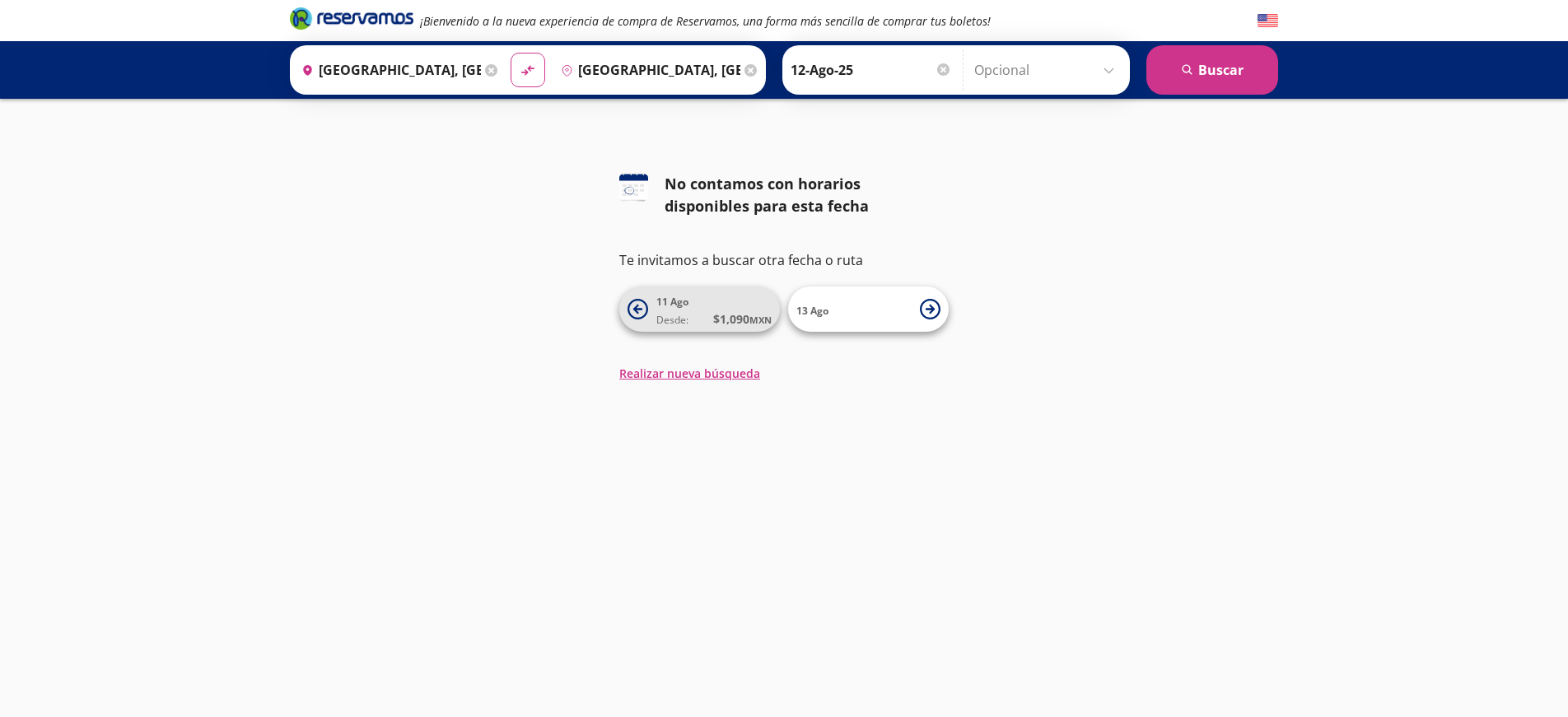
click at [700, 311] on span "Desde: $ 1,090 MXN" at bounding box center [714, 319] width 115 height 17
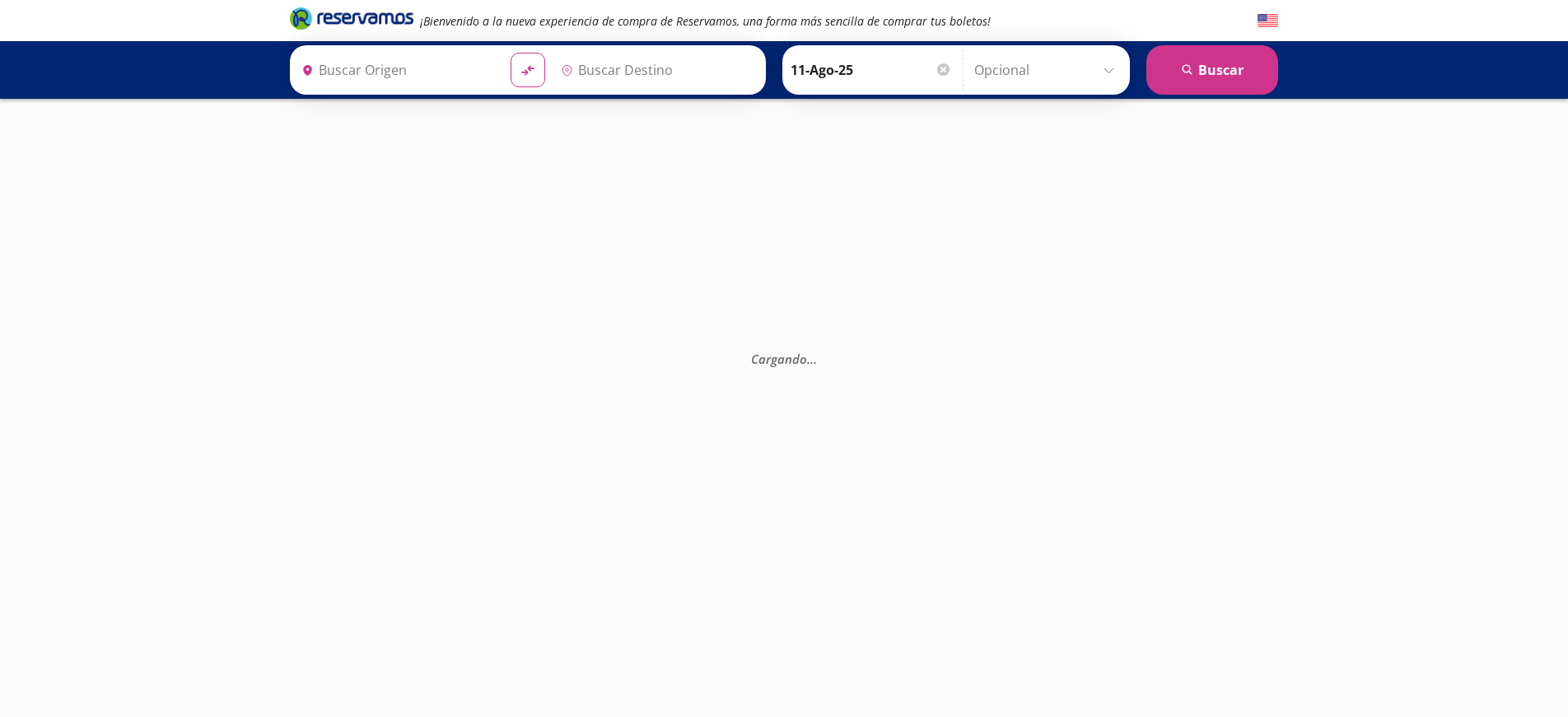
type input "[GEOGRAPHIC_DATA], [GEOGRAPHIC_DATA]"
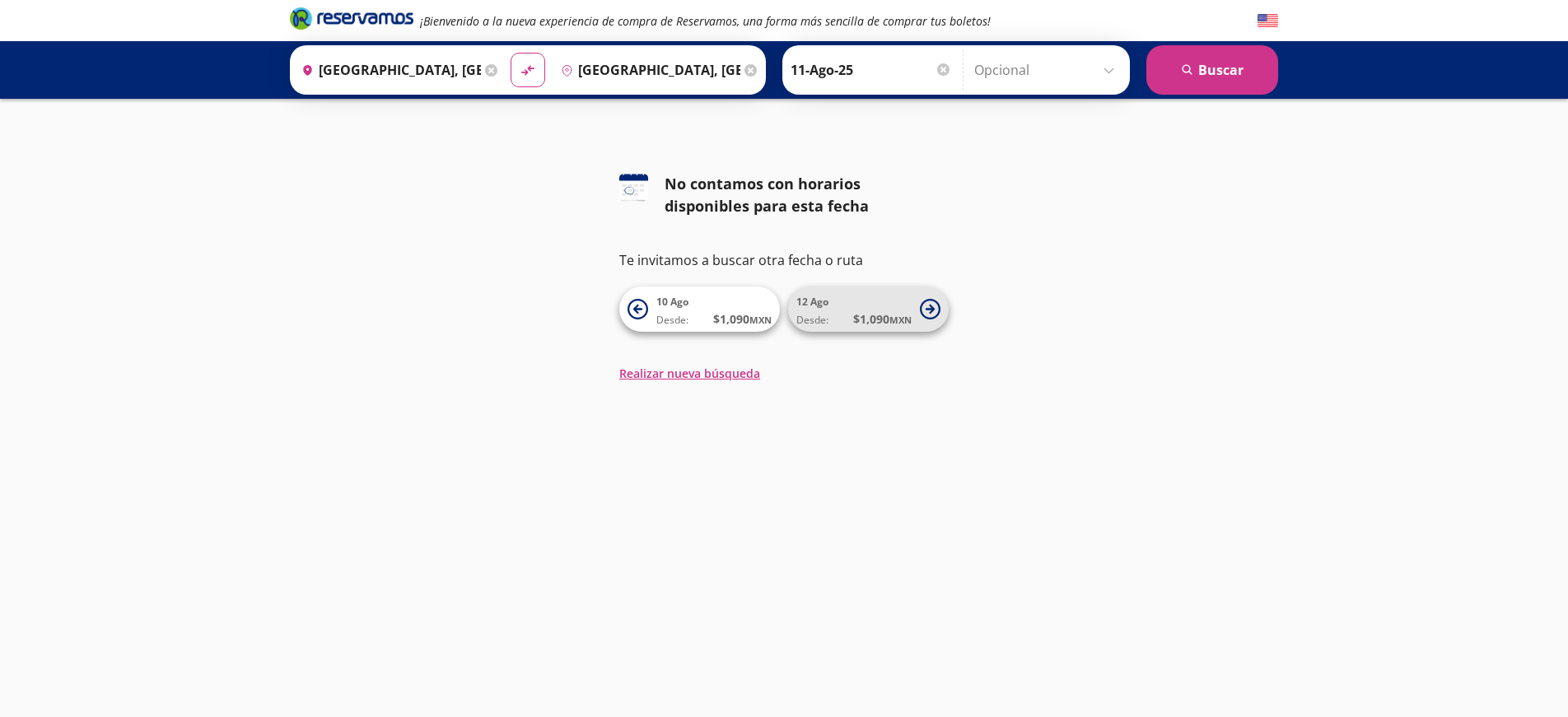
click at [844, 300] on span "[DATE] Desde: $ 1,090 MXN" at bounding box center [853, 309] width 115 height 37
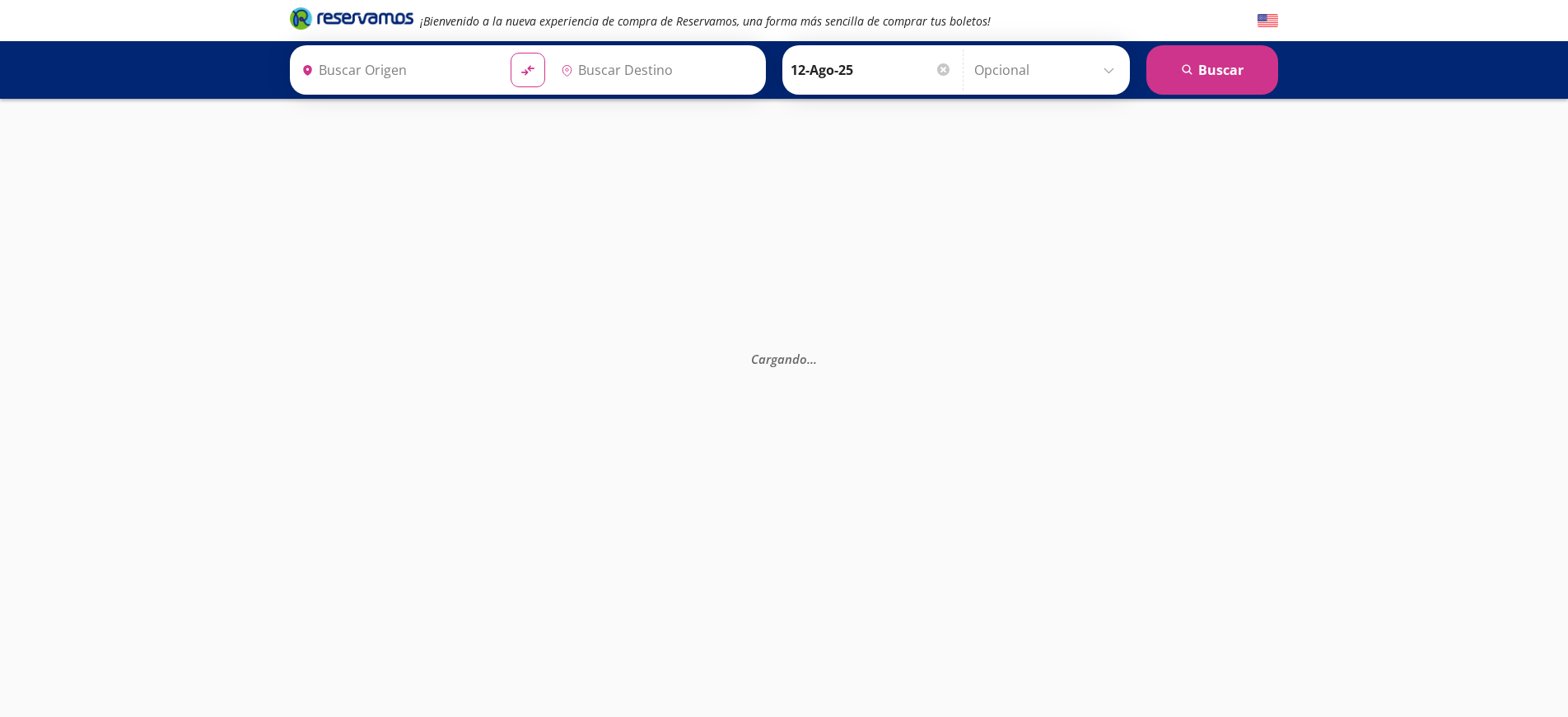
type input "[GEOGRAPHIC_DATA], [GEOGRAPHIC_DATA]"
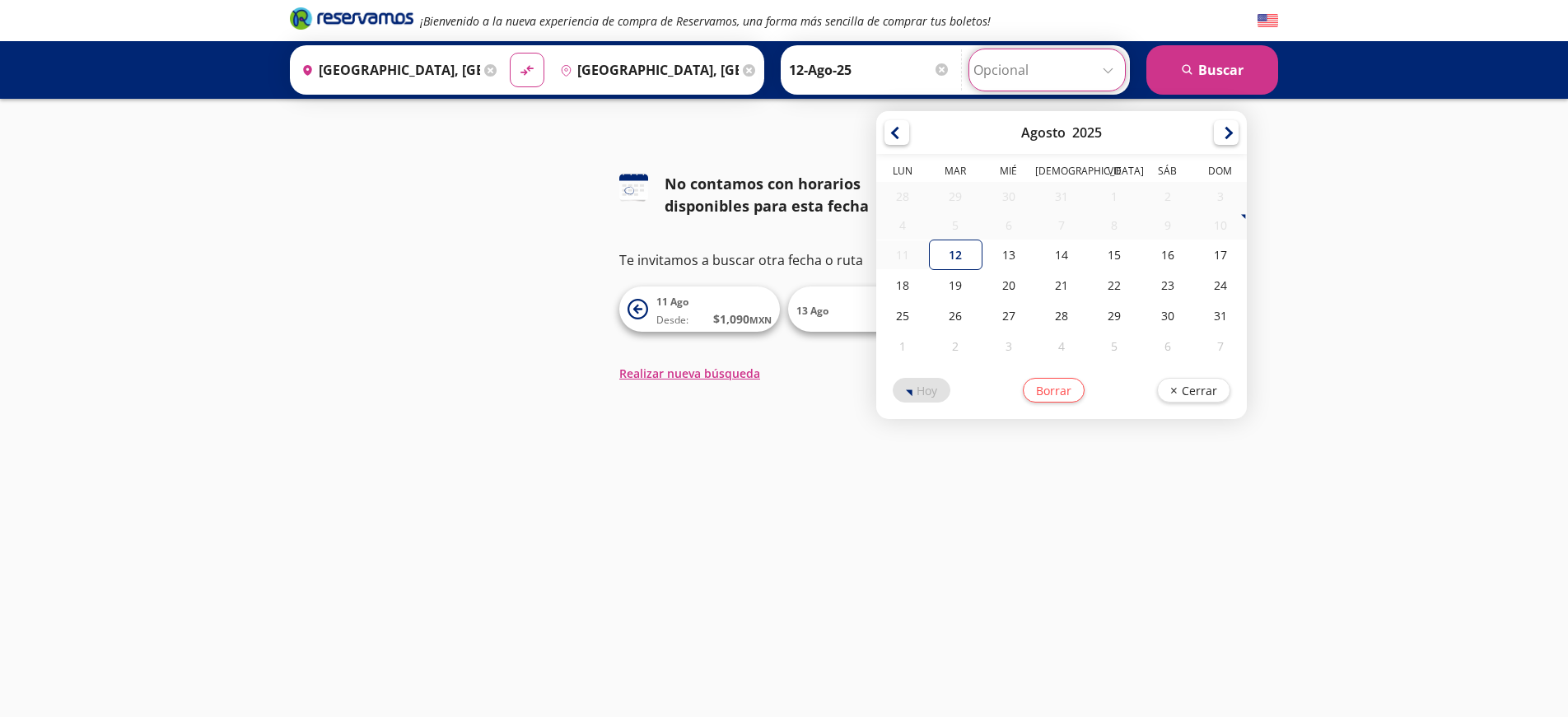
click at [1108, 69] on input "Opcional" at bounding box center [1047, 70] width 147 height 41
click at [958, 253] on div "12" at bounding box center [955, 254] width 53 height 30
type input "12-Ago-25"
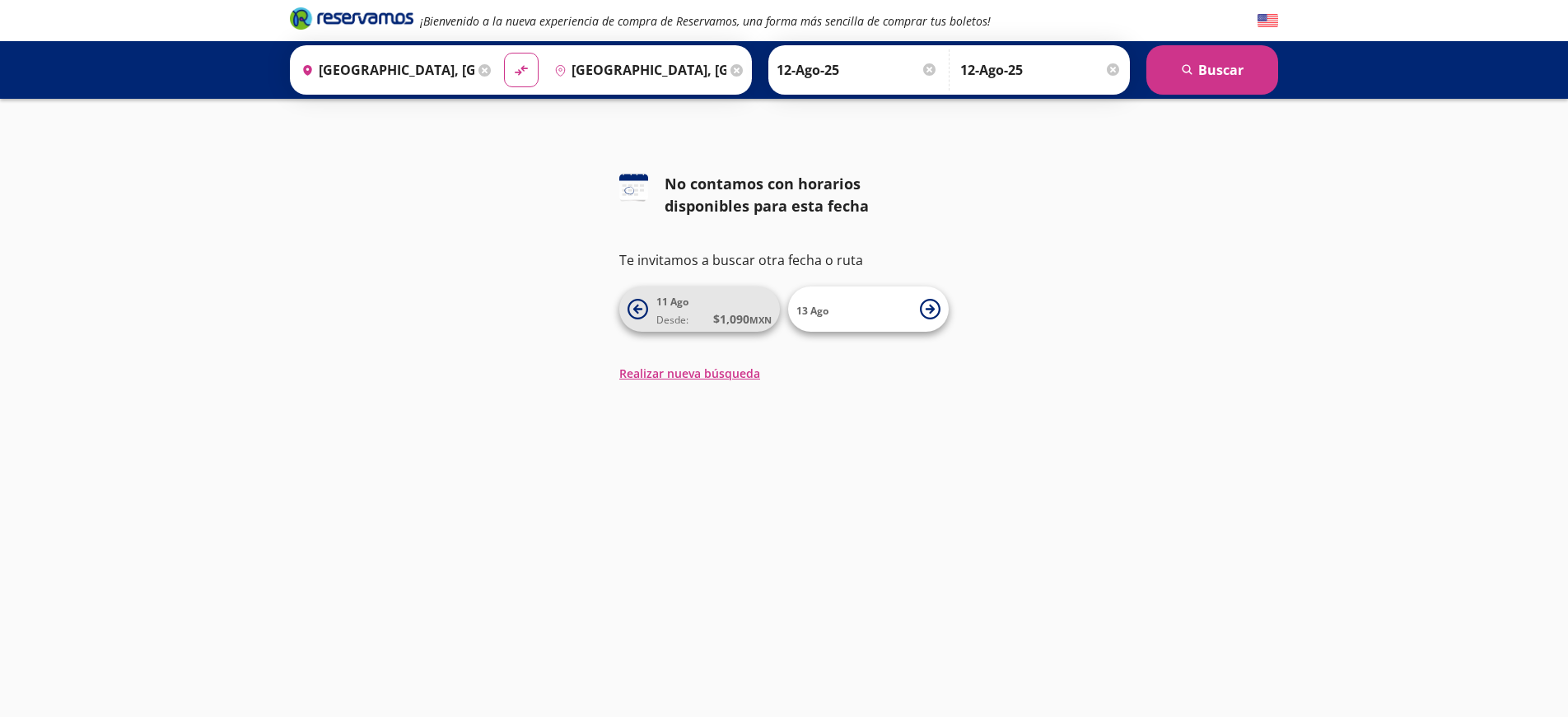
click at [686, 309] on span "[DATE] Desde: $ 1,090 MXN" at bounding box center [714, 309] width 115 height 37
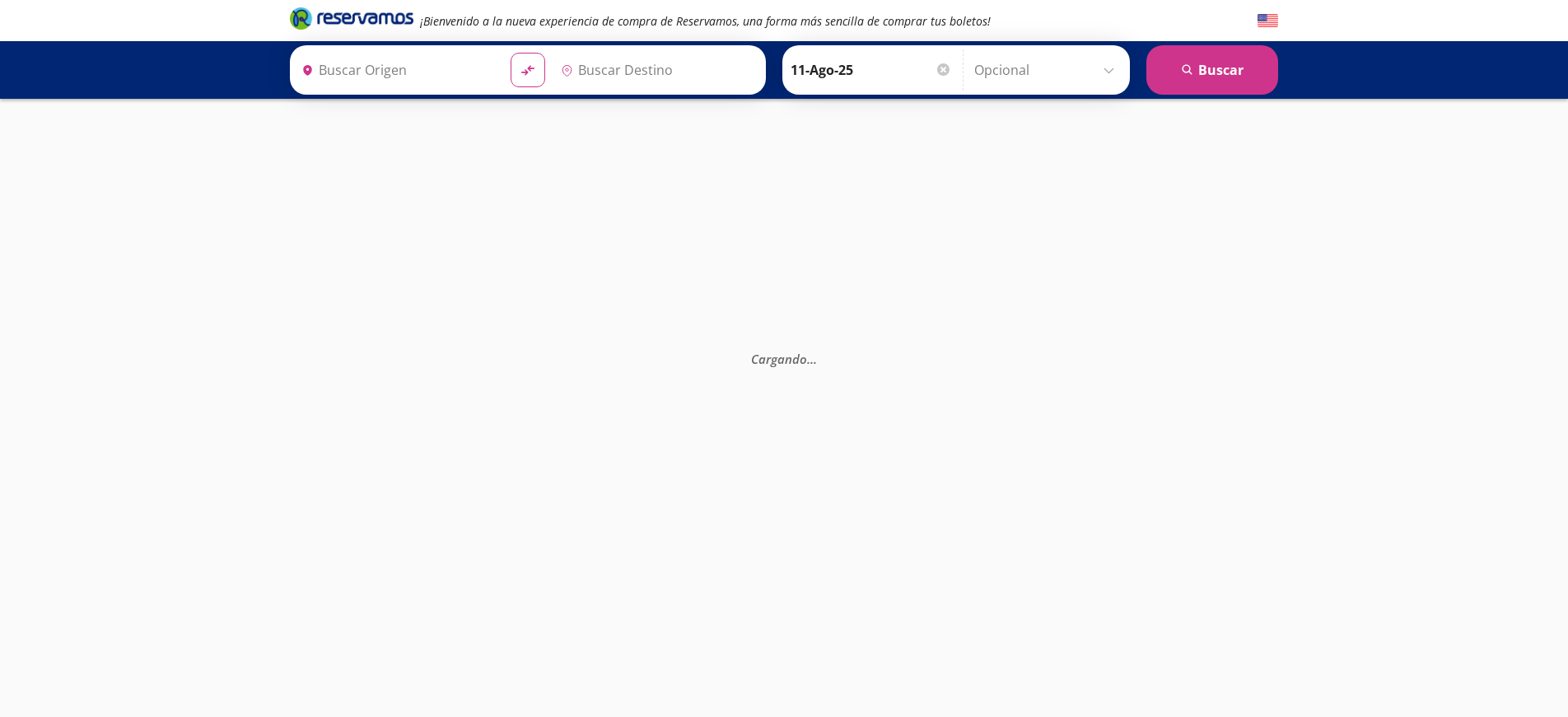
type input "[GEOGRAPHIC_DATA], [GEOGRAPHIC_DATA]"
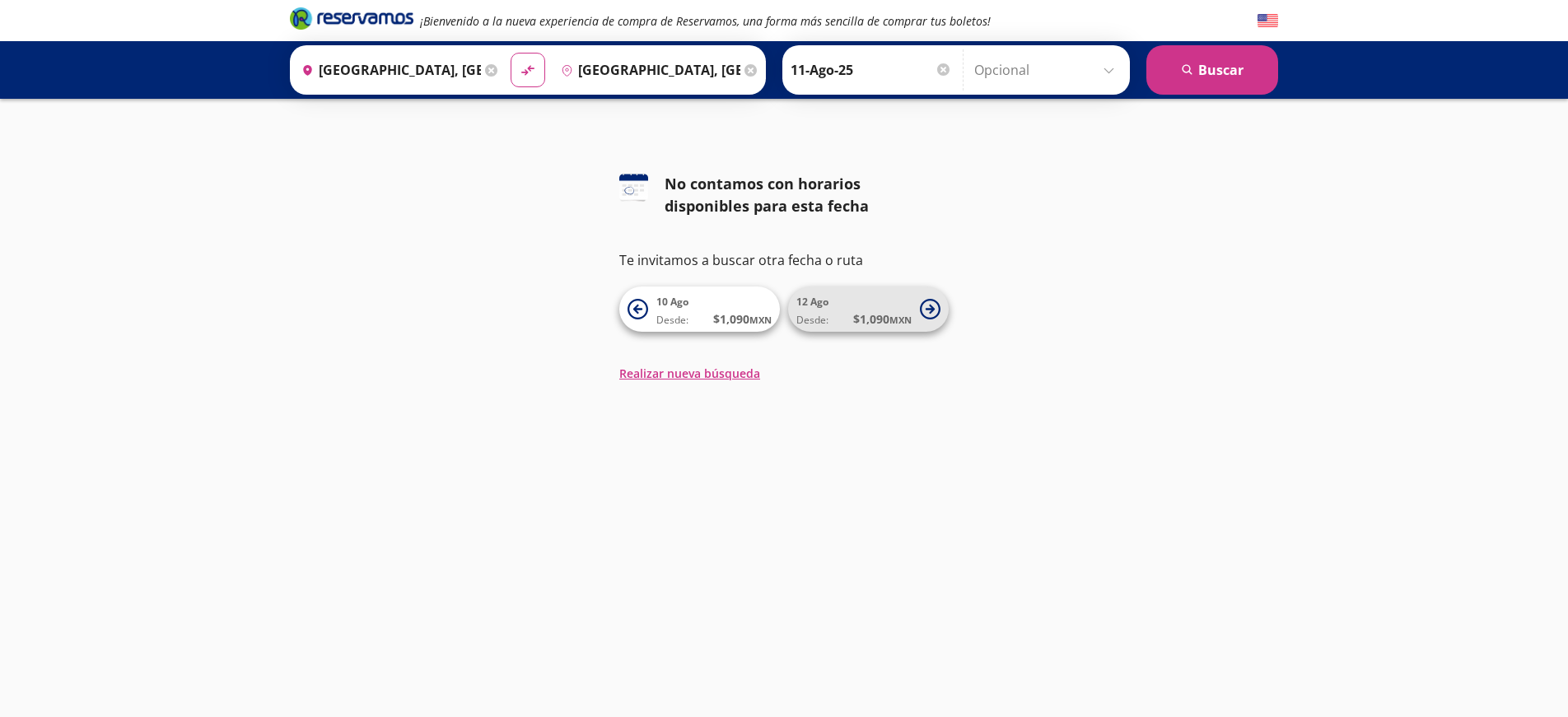
click at [839, 306] on span "[DATE] Desde: $ 1,090 MXN" at bounding box center [853, 309] width 115 height 37
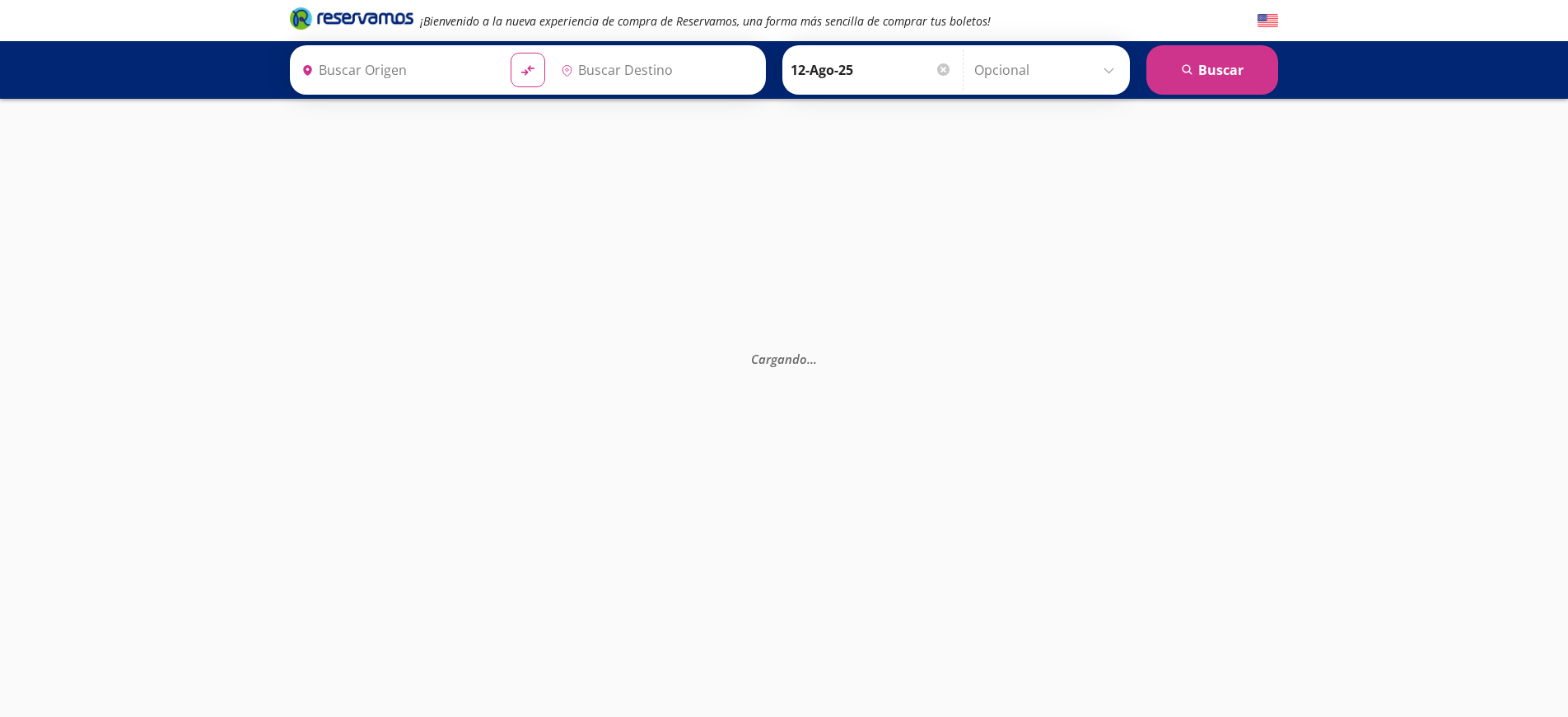
type input "[GEOGRAPHIC_DATA], [GEOGRAPHIC_DATA]"
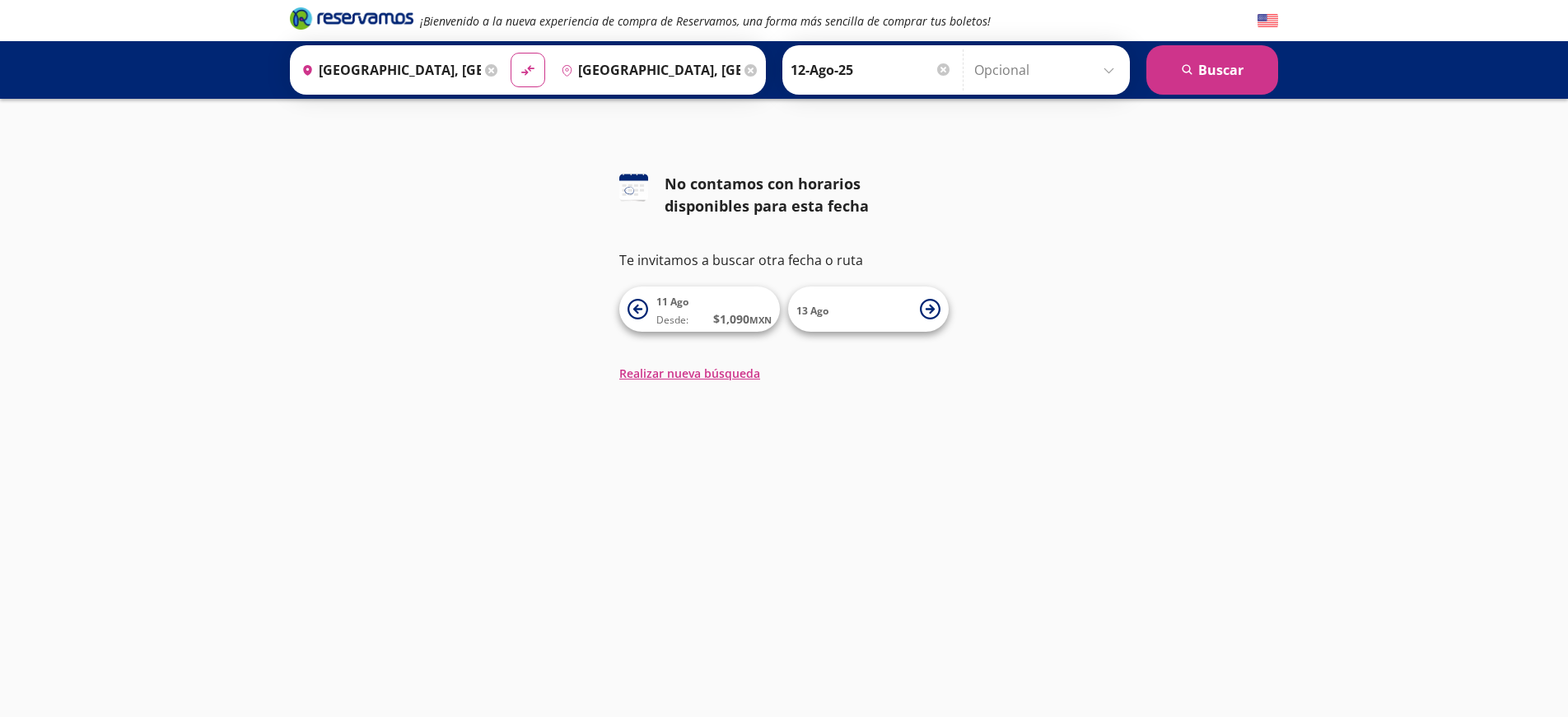
click at [497, 71] on icon at bounding box center [490, 69] width 12 height 12
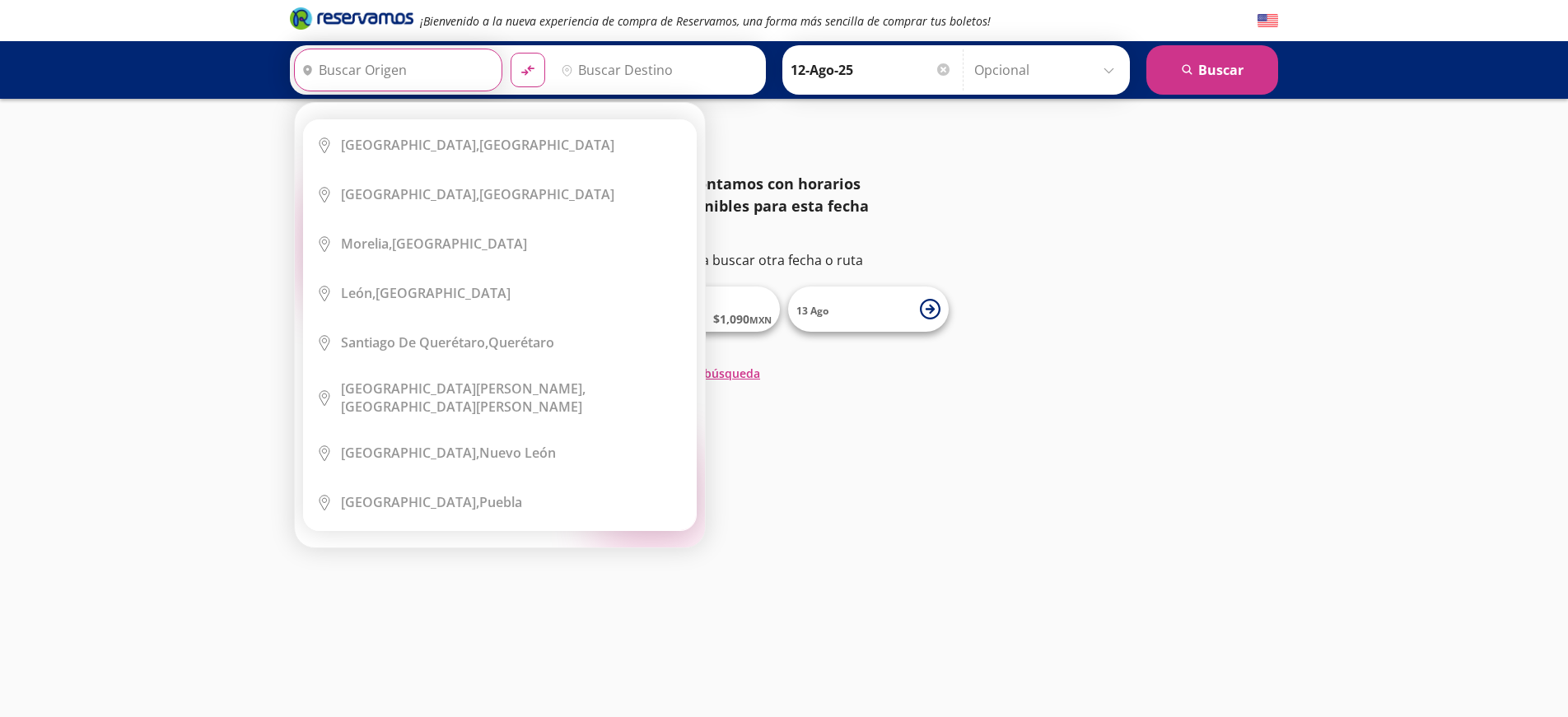
click at [395, 67] on input "Origen" at bounding box center [396, 70] width 203 height 41
click at [457, 142] on b "[GEOGRAPHIC_DATA]," at bounding box center [410, 144] width 139 height 18
type input "[GEOGRAPHIC_DATA], [GEOGRAPHIC_DATA]"
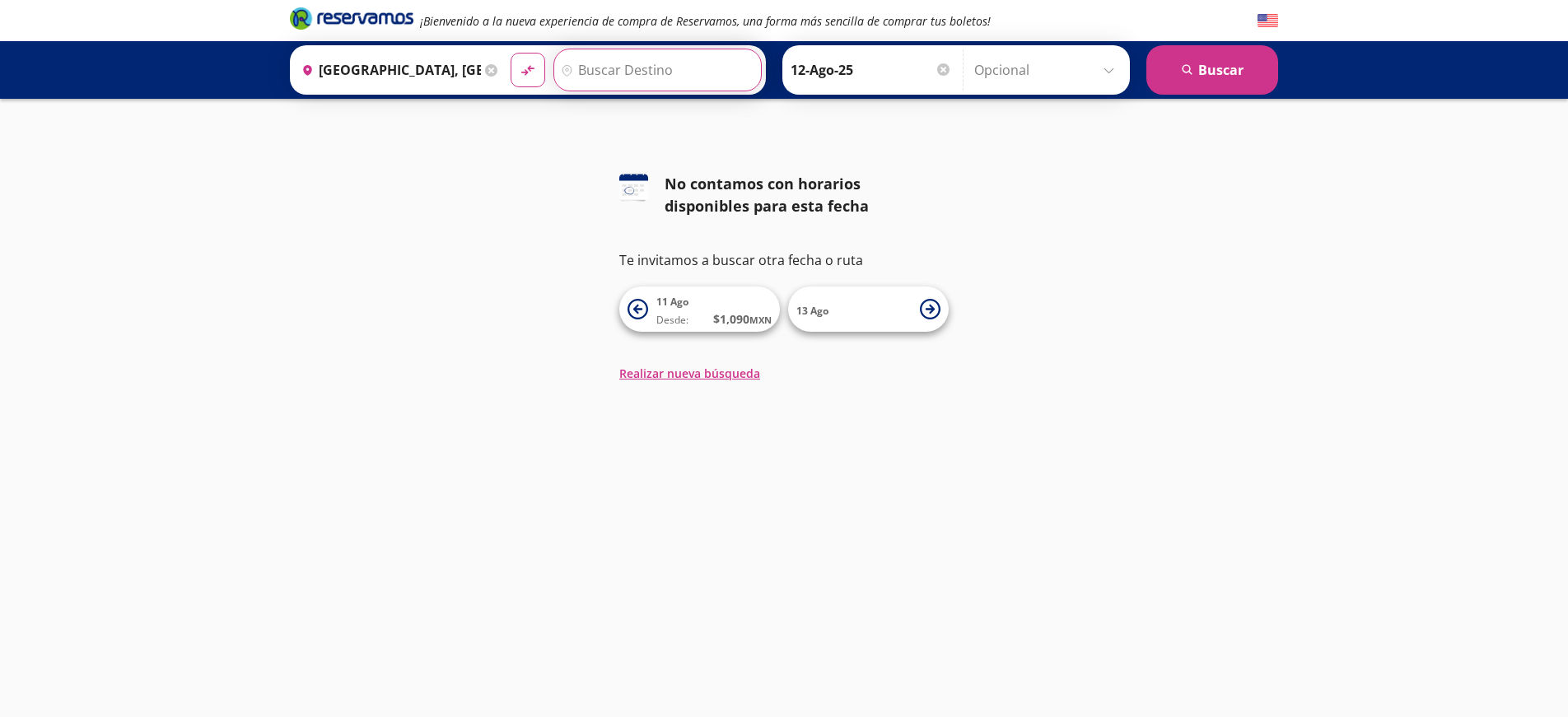
click at [631, 70] on input "Destino" at bounding box center [656, 70] width 203 height 41
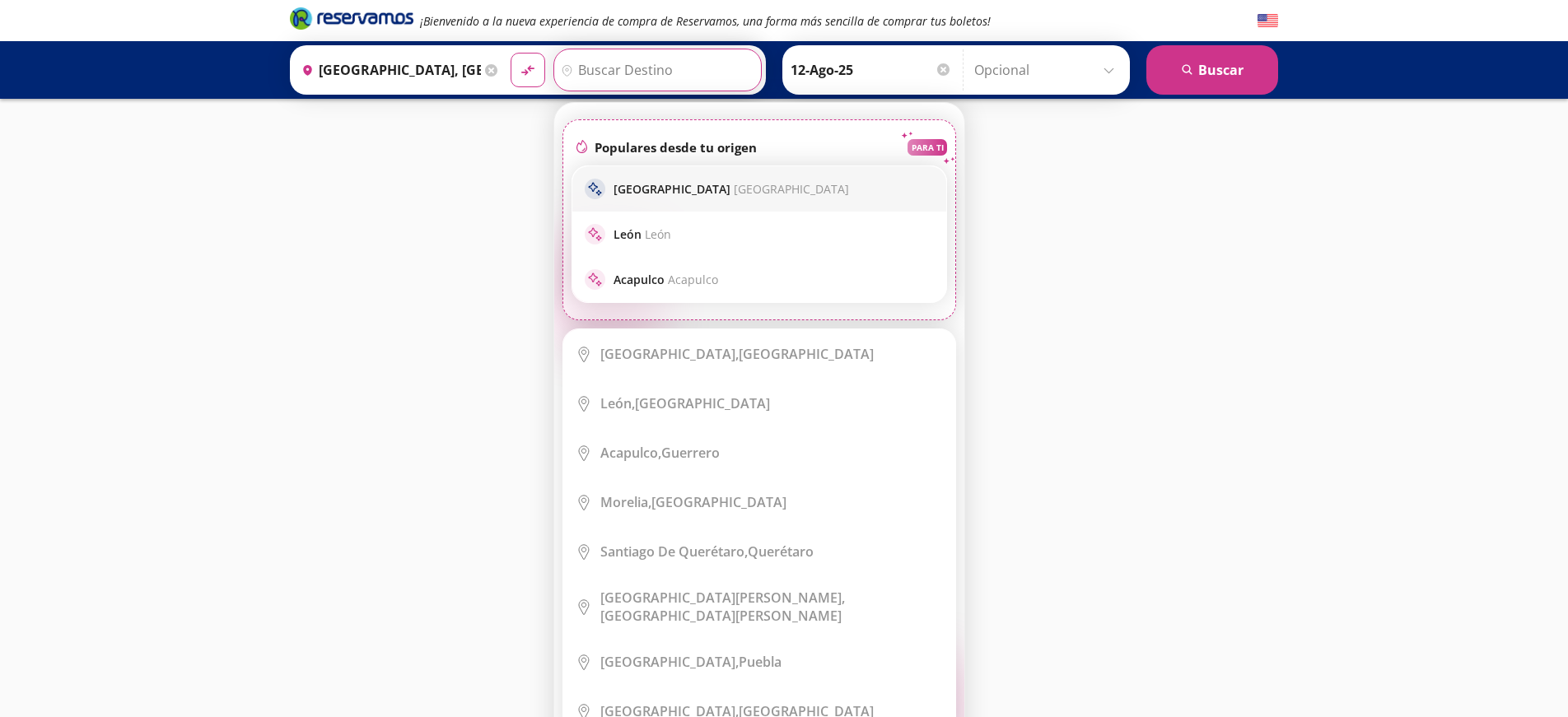
click at [648, 197] on div "sparkle Guadalajara [GEOGRAPHIC_DATA]" at bounding box center [759, 189] width 349 height 21
type input "[GEOGRAPHIC_DATA], [GEOGRAPHIC_DATA]"
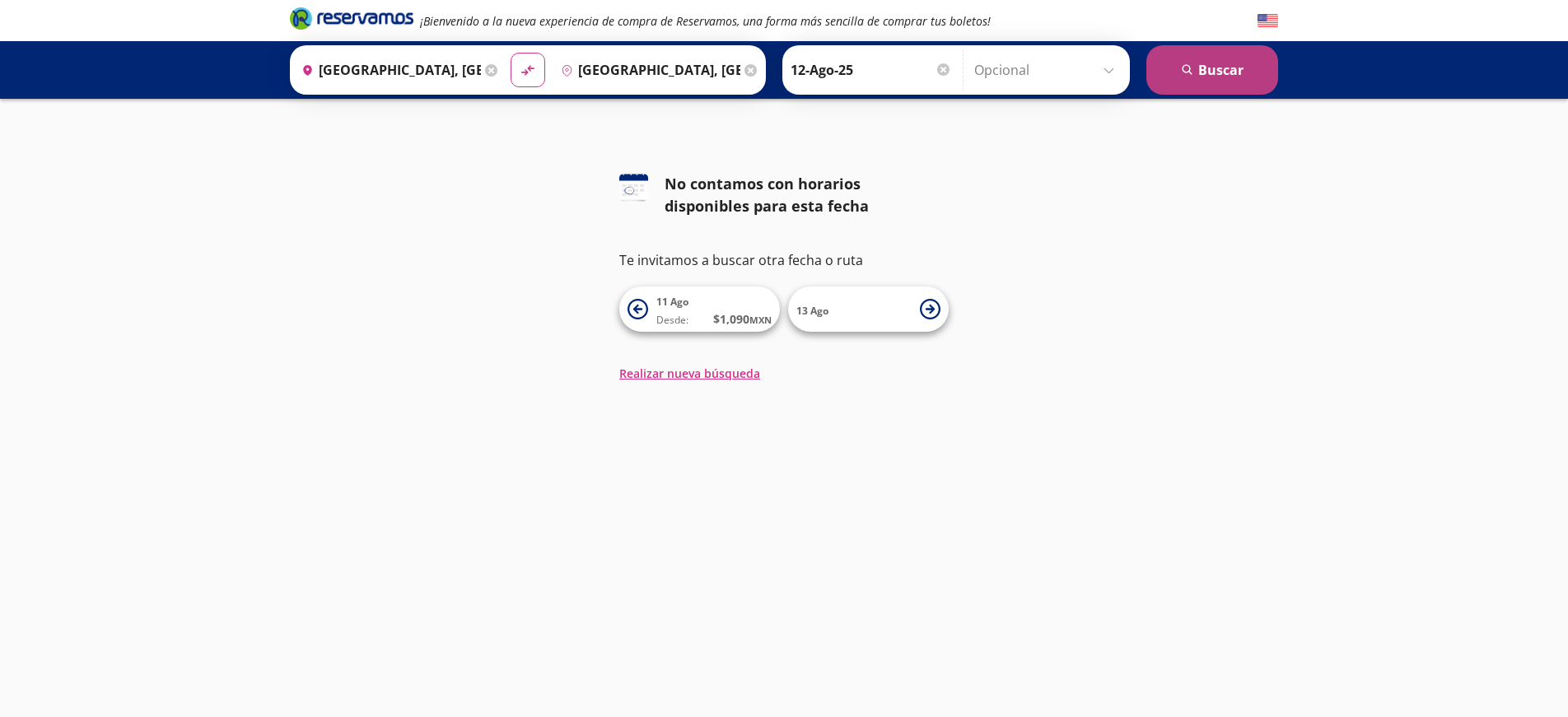
click at [1188, 75] on icon "search" at bounding box center [1187, 69] width 12 height 12
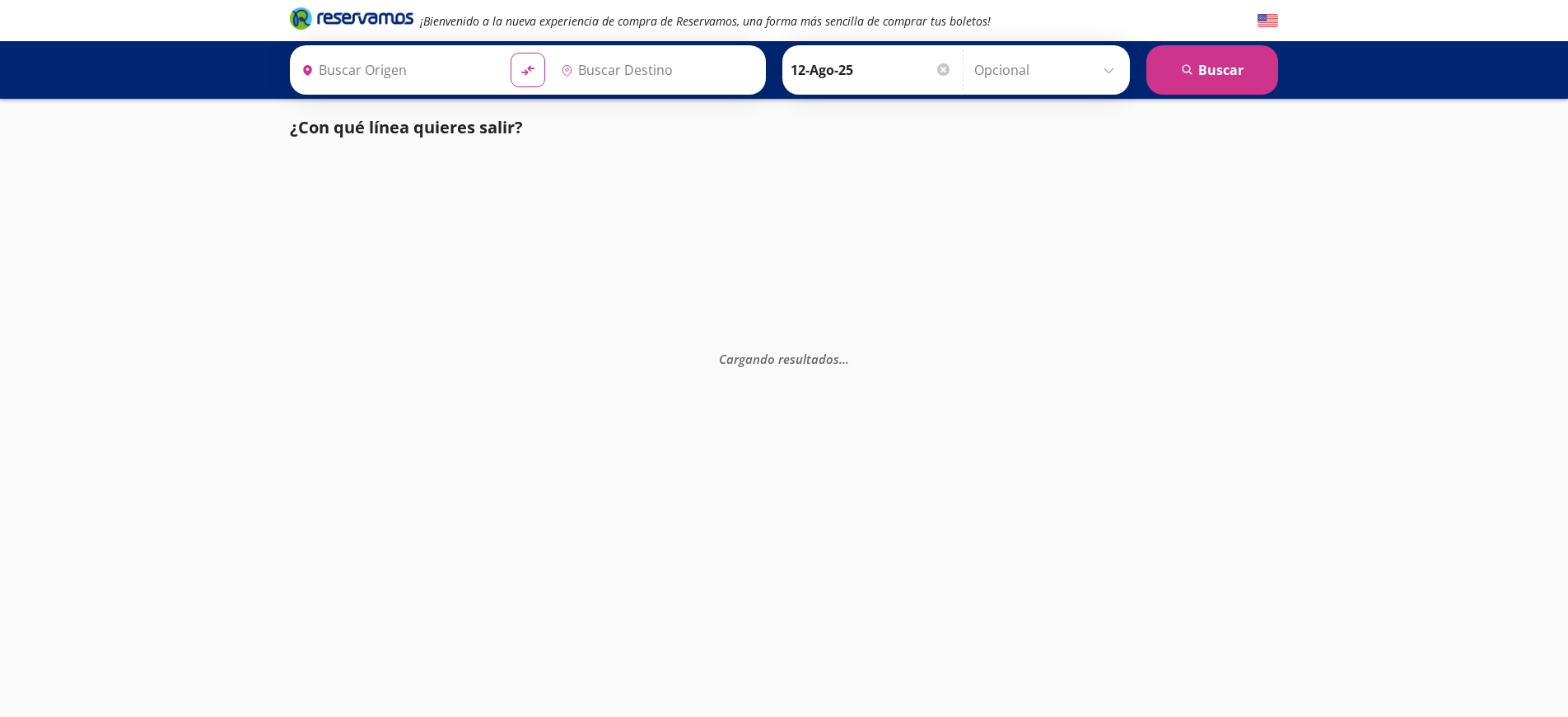
type input "[GEOGRAPHIC_DATA], [GEOGRAPHIC_DATA]"
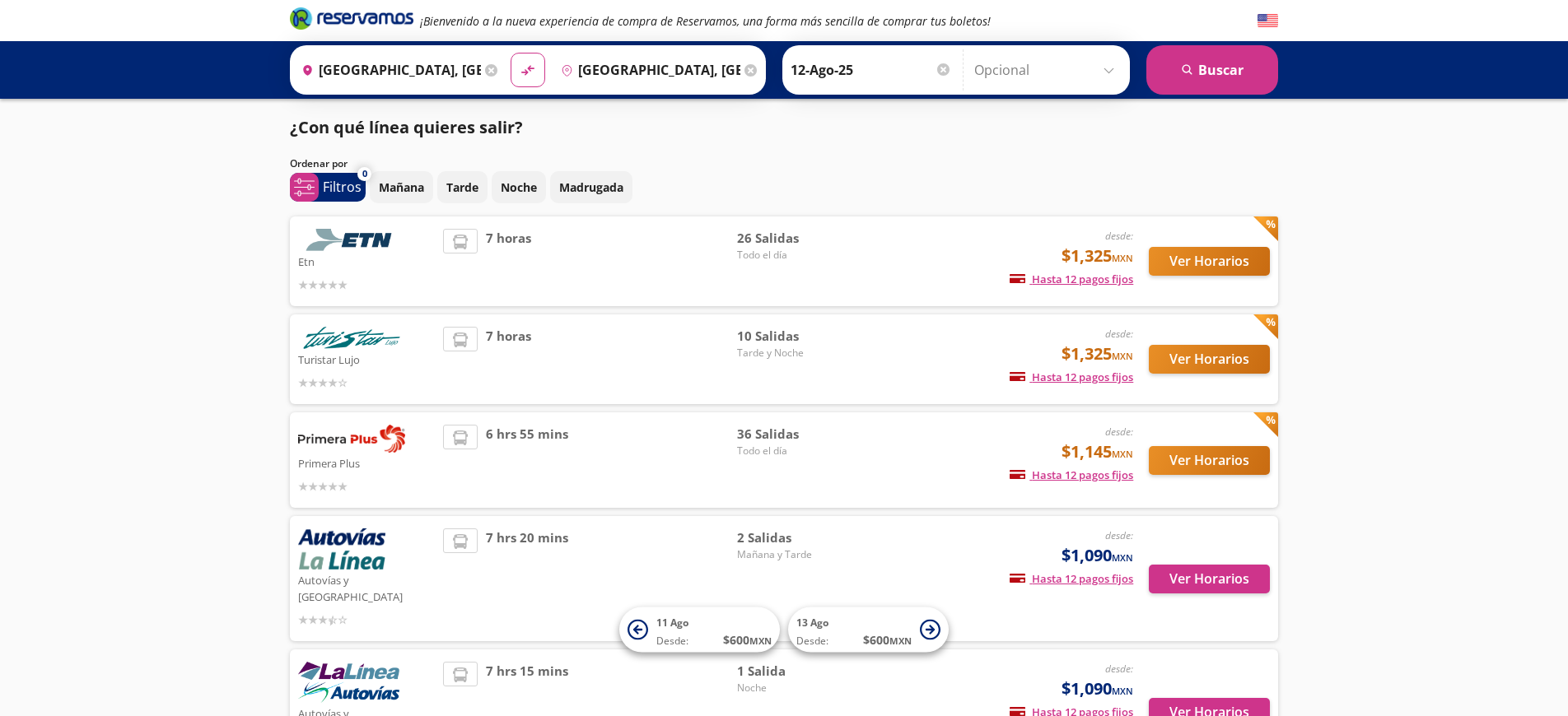
click at [1206, 260] on button "Ver Horarios" at bounding box center [1209, 261] width 121 height 29
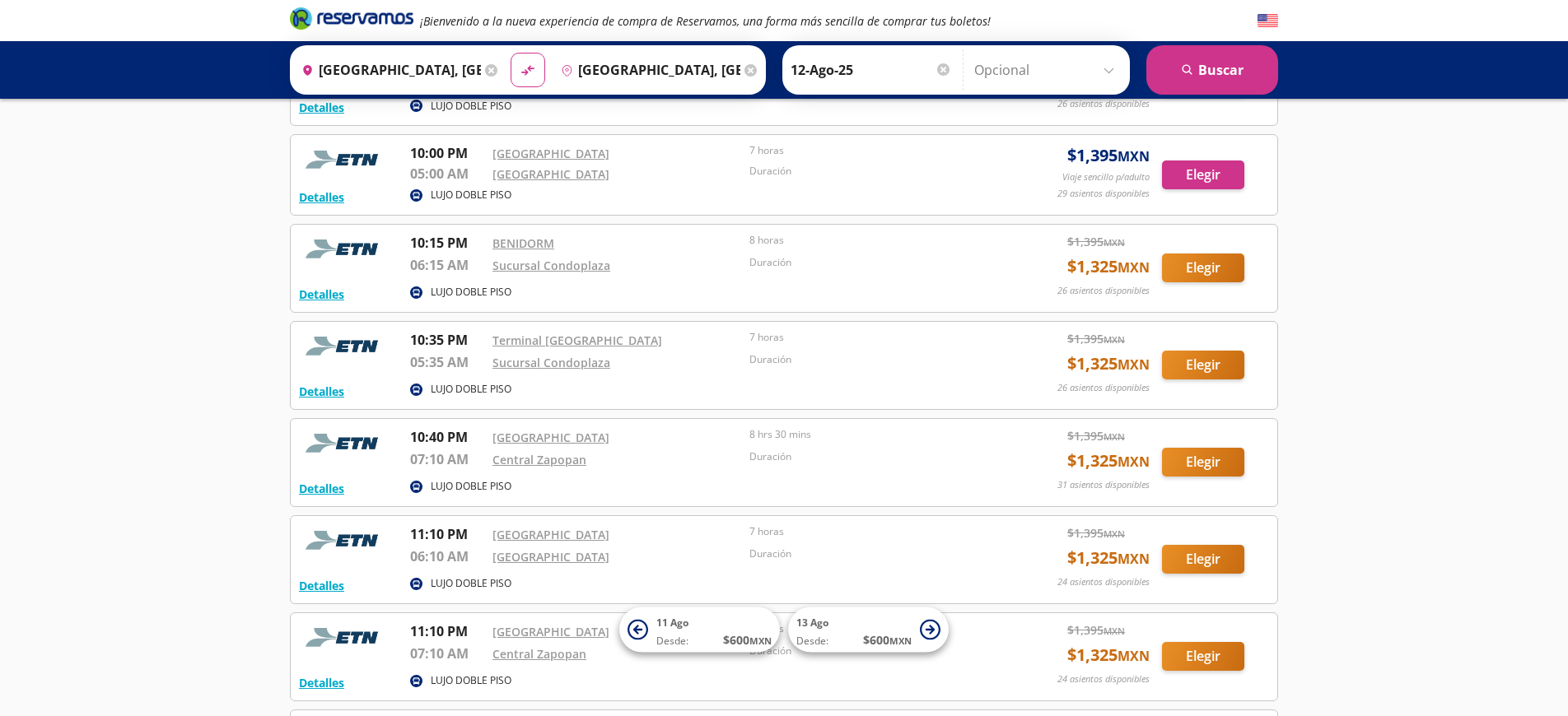
scroll to position [1485, 0]
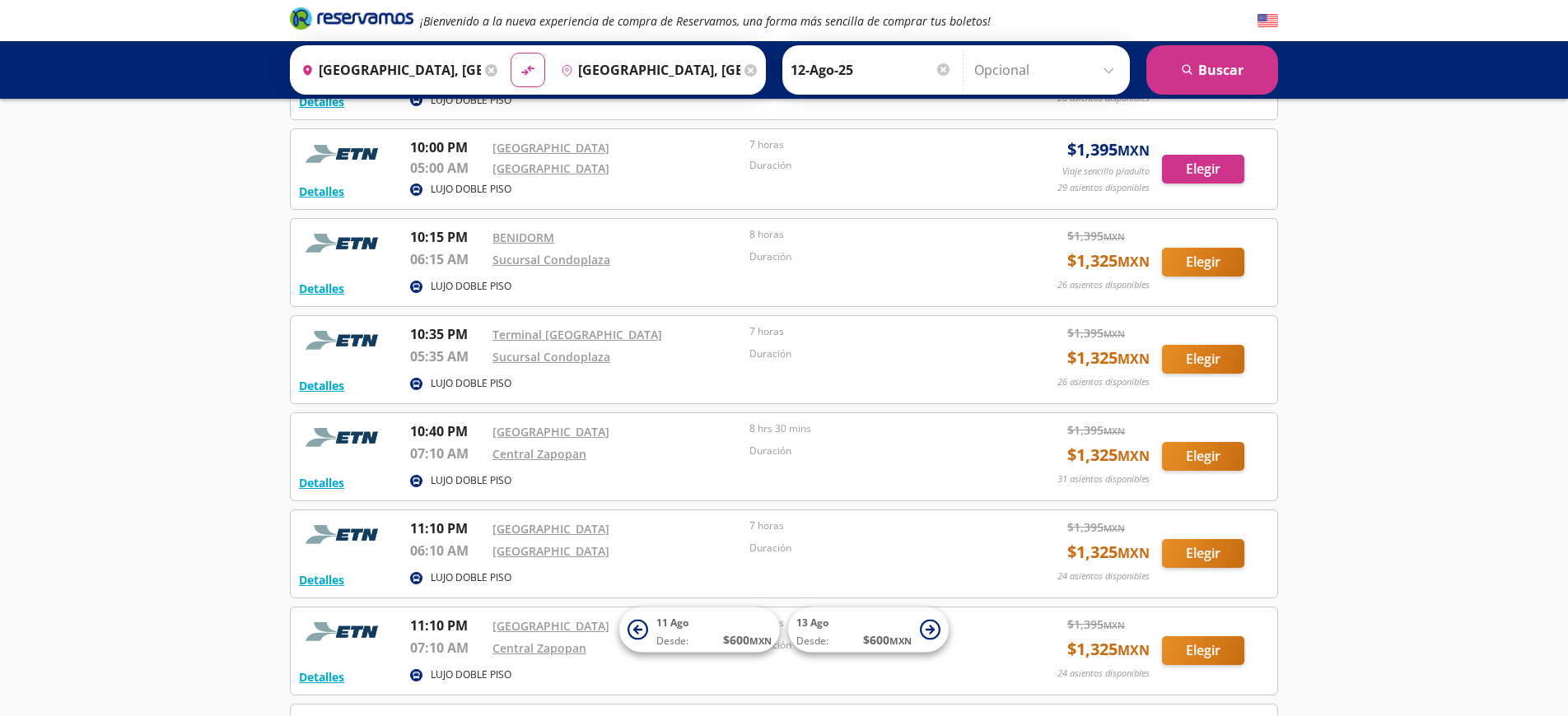
click at [923, 65] on input "12-Ago-25" at bounding box center [871, 70] width 161 height 41
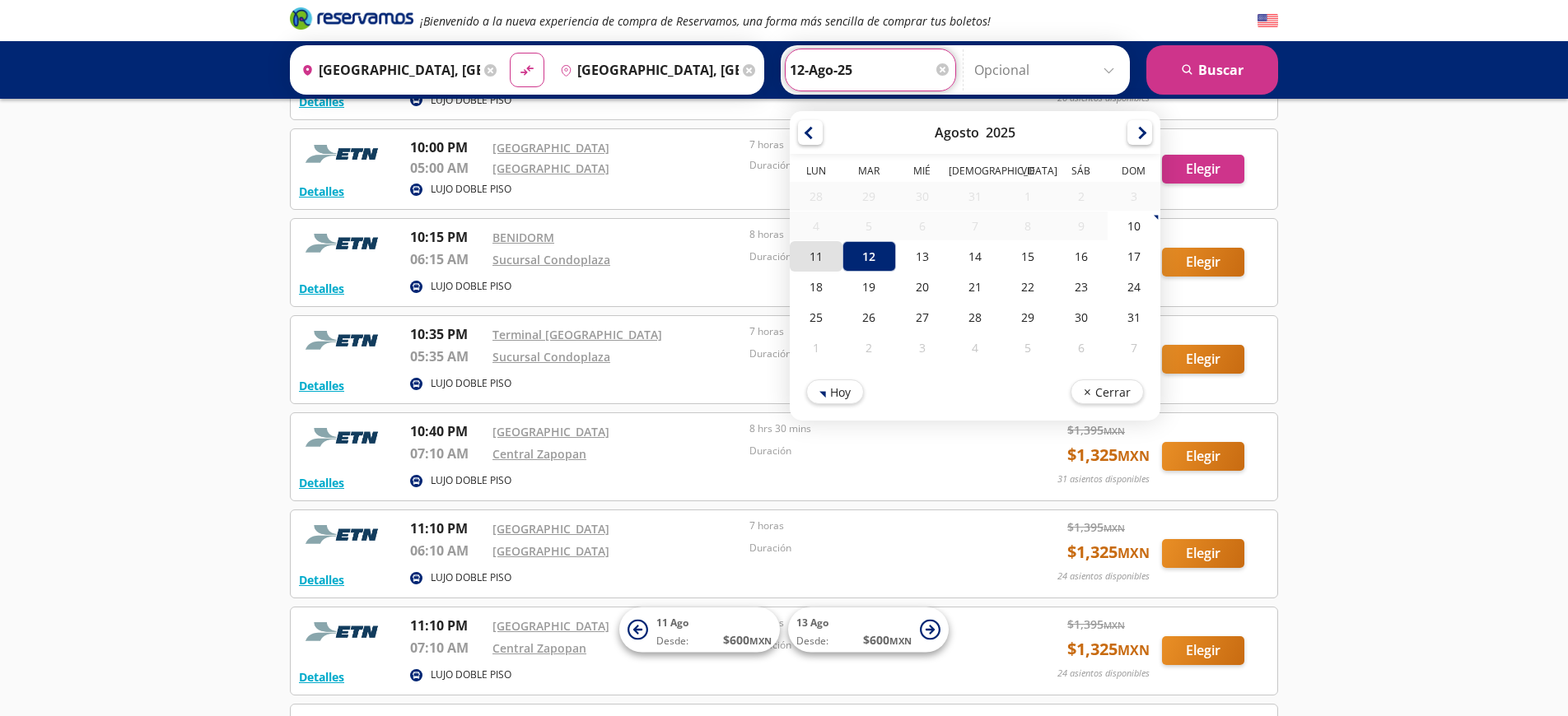
click at [835, 260] on div "11" at bounding box center [816, 256] width 53 height 30
type input "11-Ago-25"
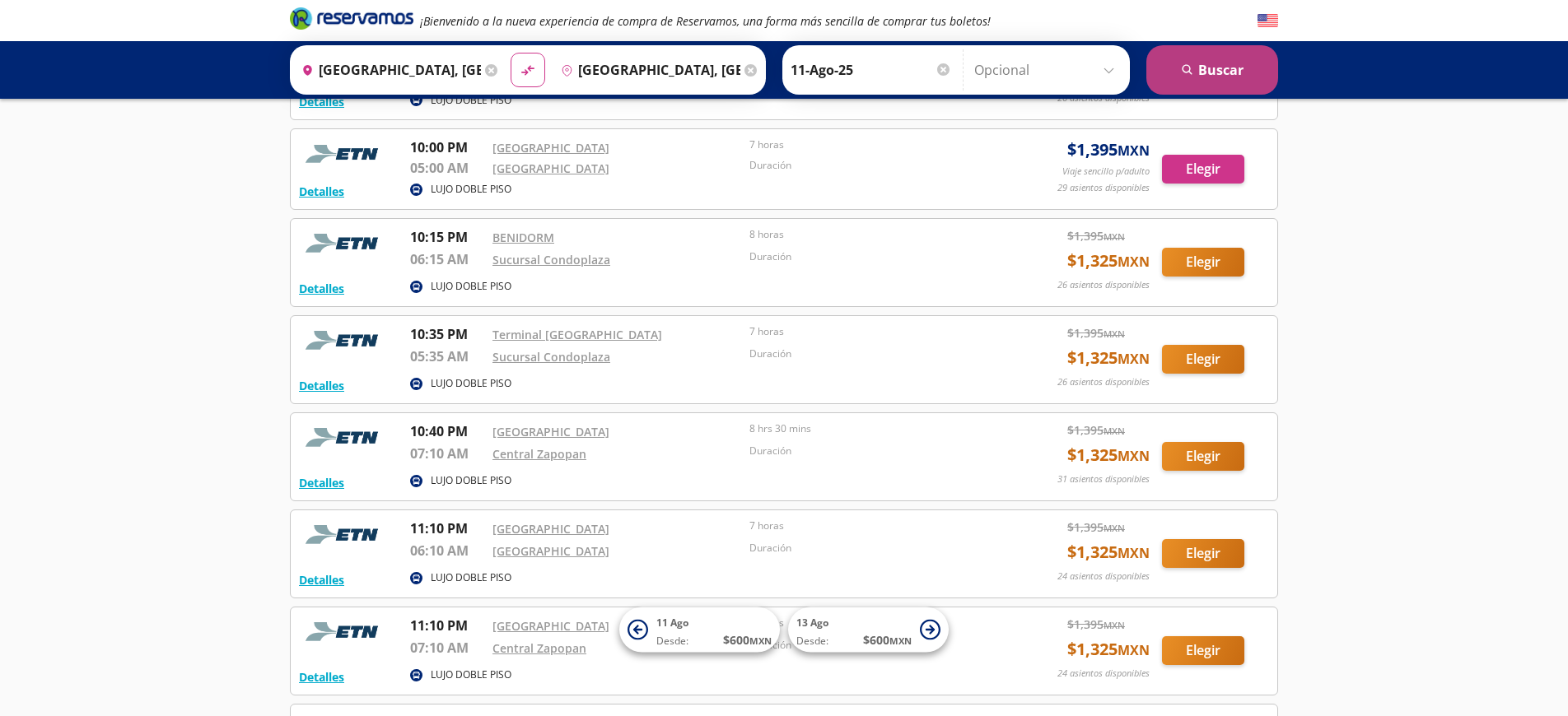
click at [1204, 71] on button "search [GEOGRAPHIC_DATA]" at bounding box center [1212, 69] width 131 height 50
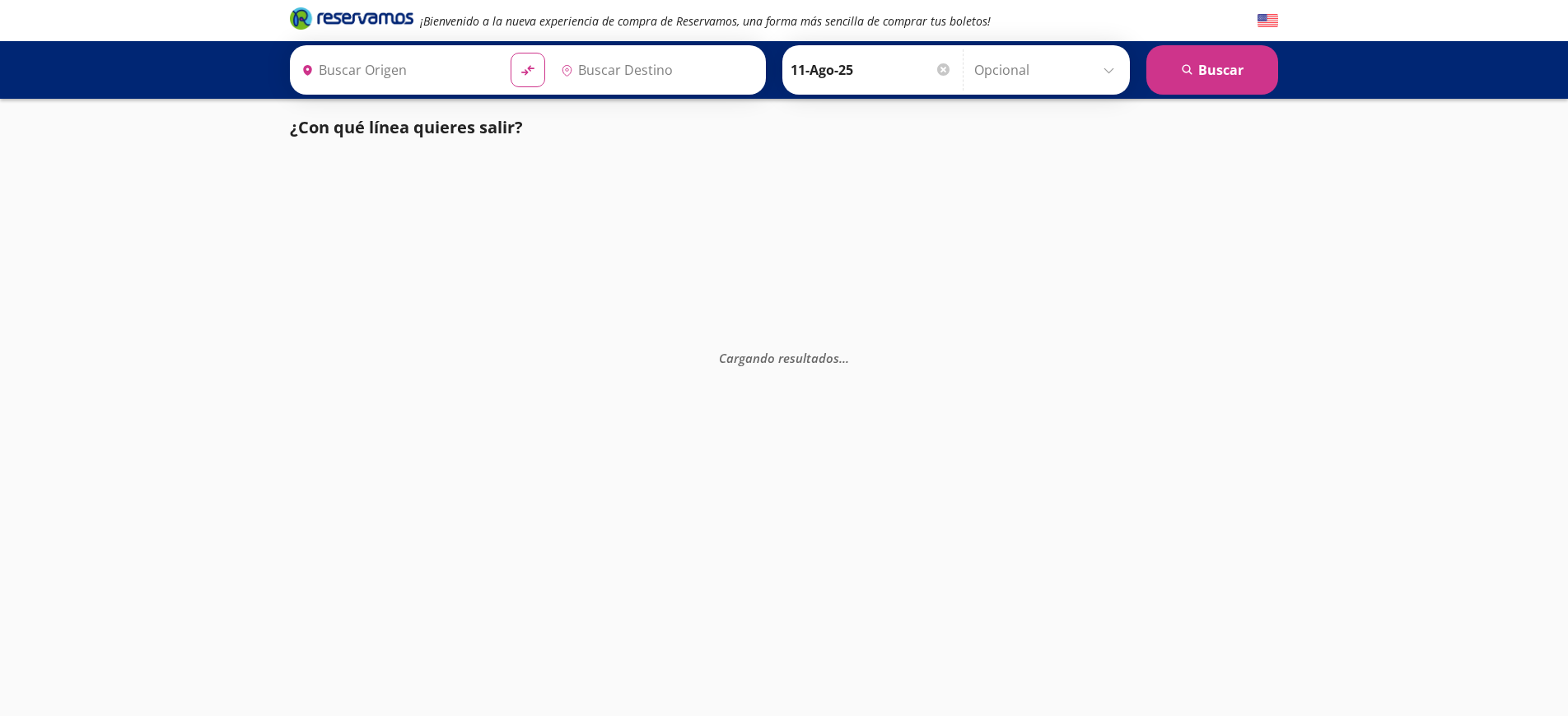
type input "[GEOGRAPHIC_DATA], [GEOGRAPHIC_DATA]"
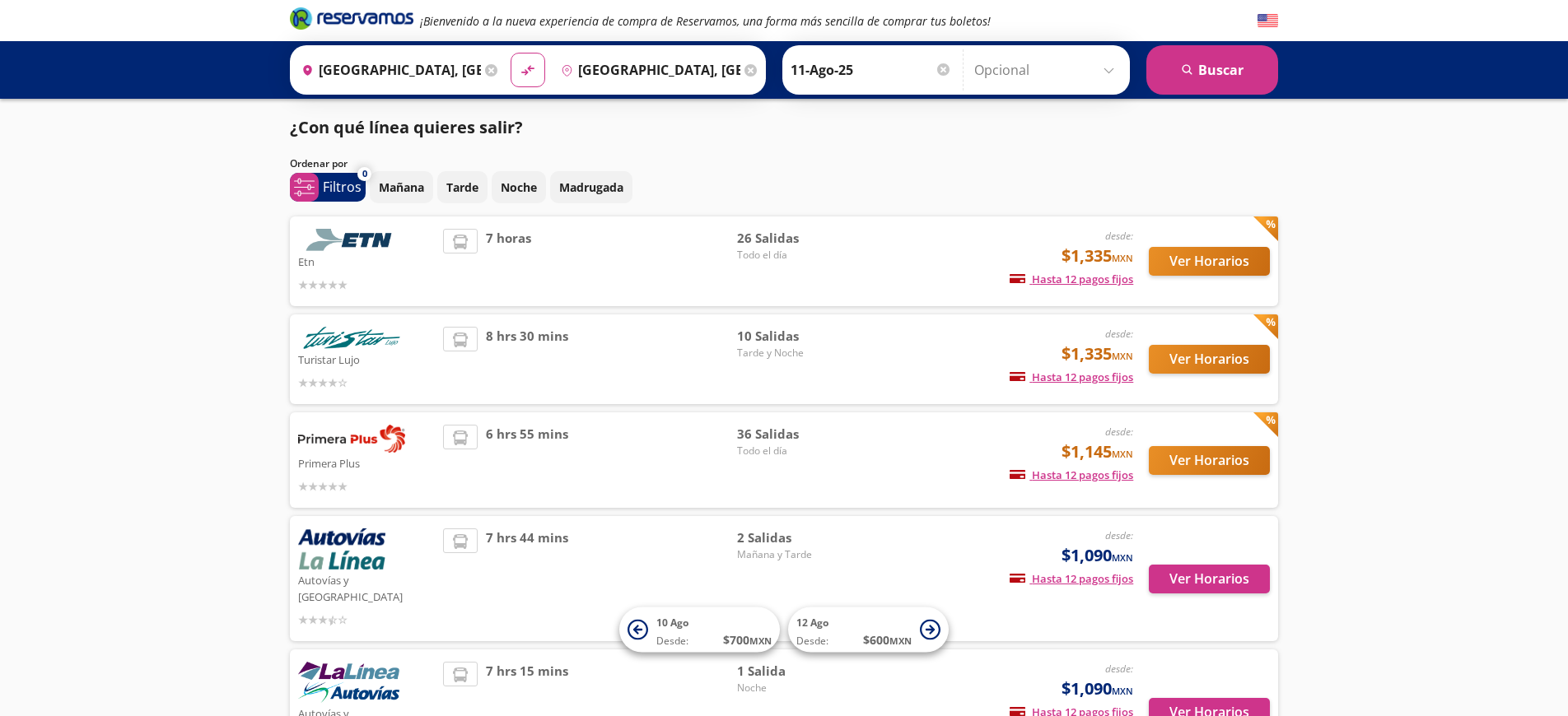
click at [1179, 259] on button "Ver Horarios" at bounding box center [1209, 261] width 121 height 29
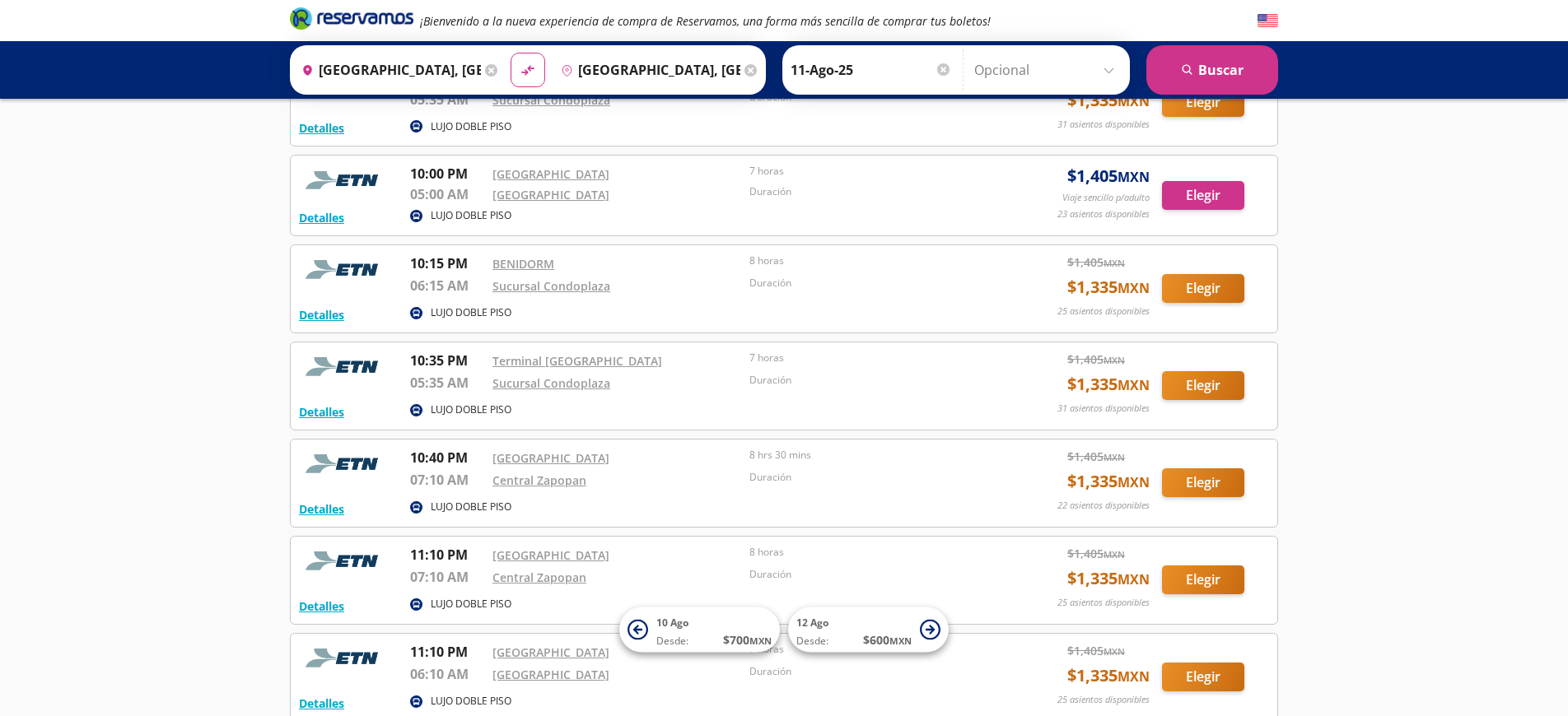
scroll to position [1459, 0]
click at [332, 410] on button "Detalles" at bounding box center [322, 411] width 45 height 17
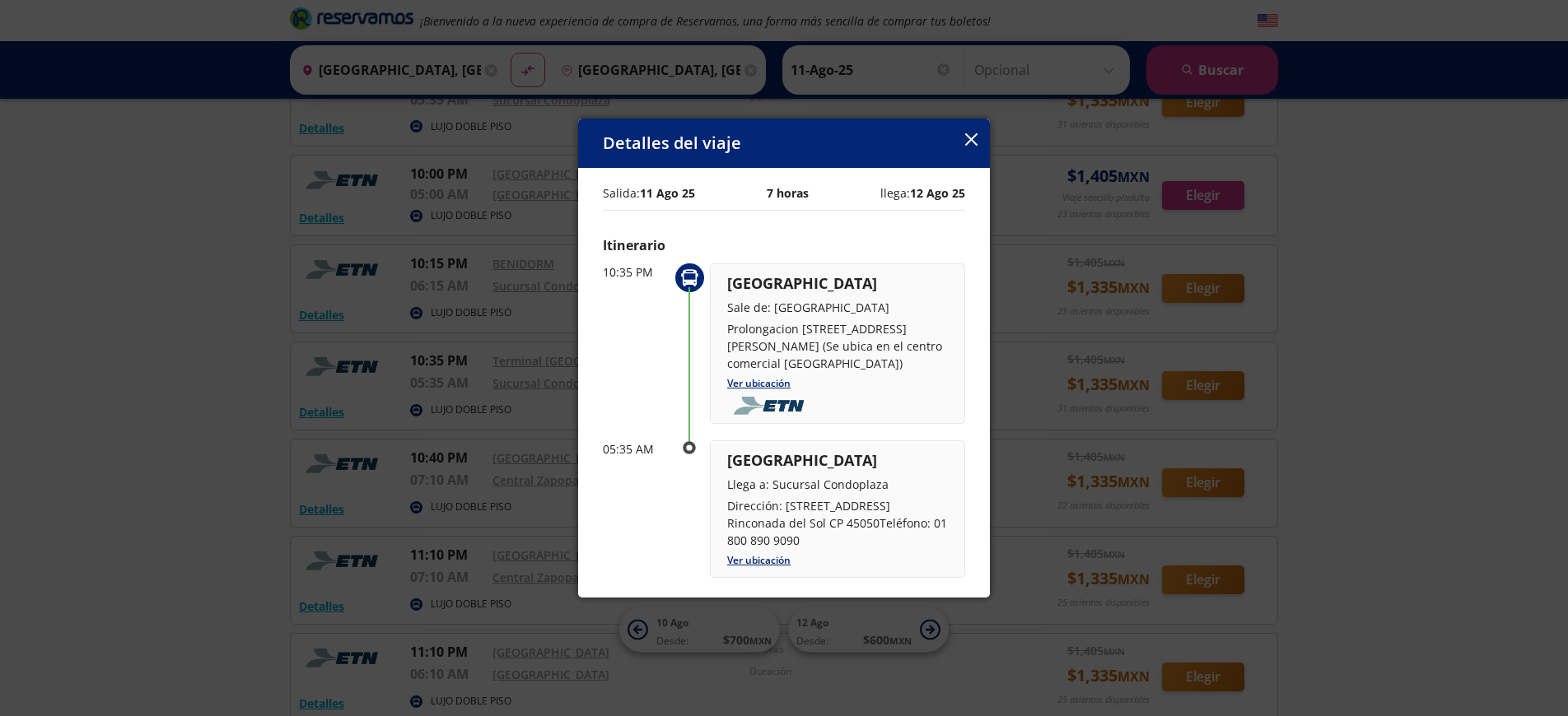
click at [973, 139] on icon "button" at bounding box center [971, 139] width 12 height 12
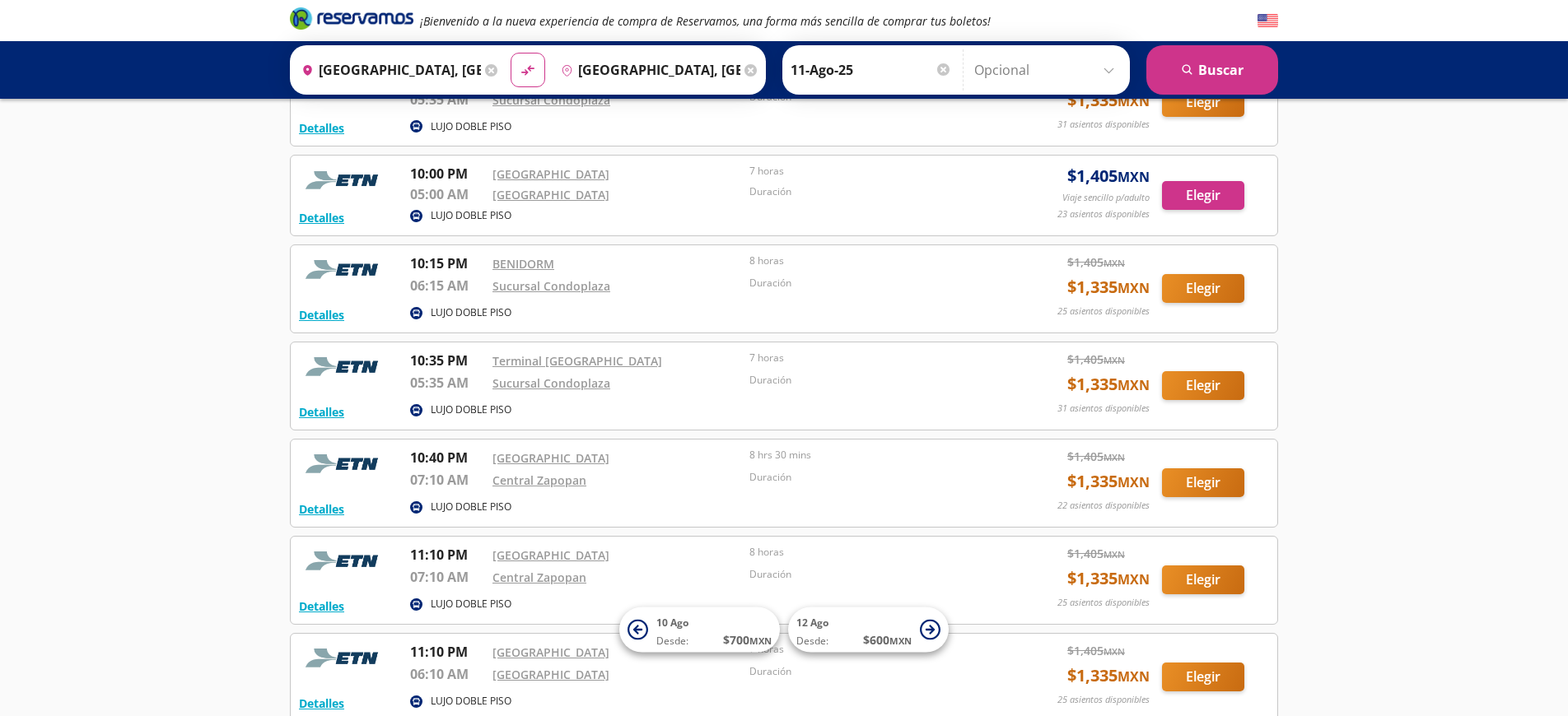
click at [1198, 386] on button "Elegir" at bounding box center [1203, 385] width 83 height 29
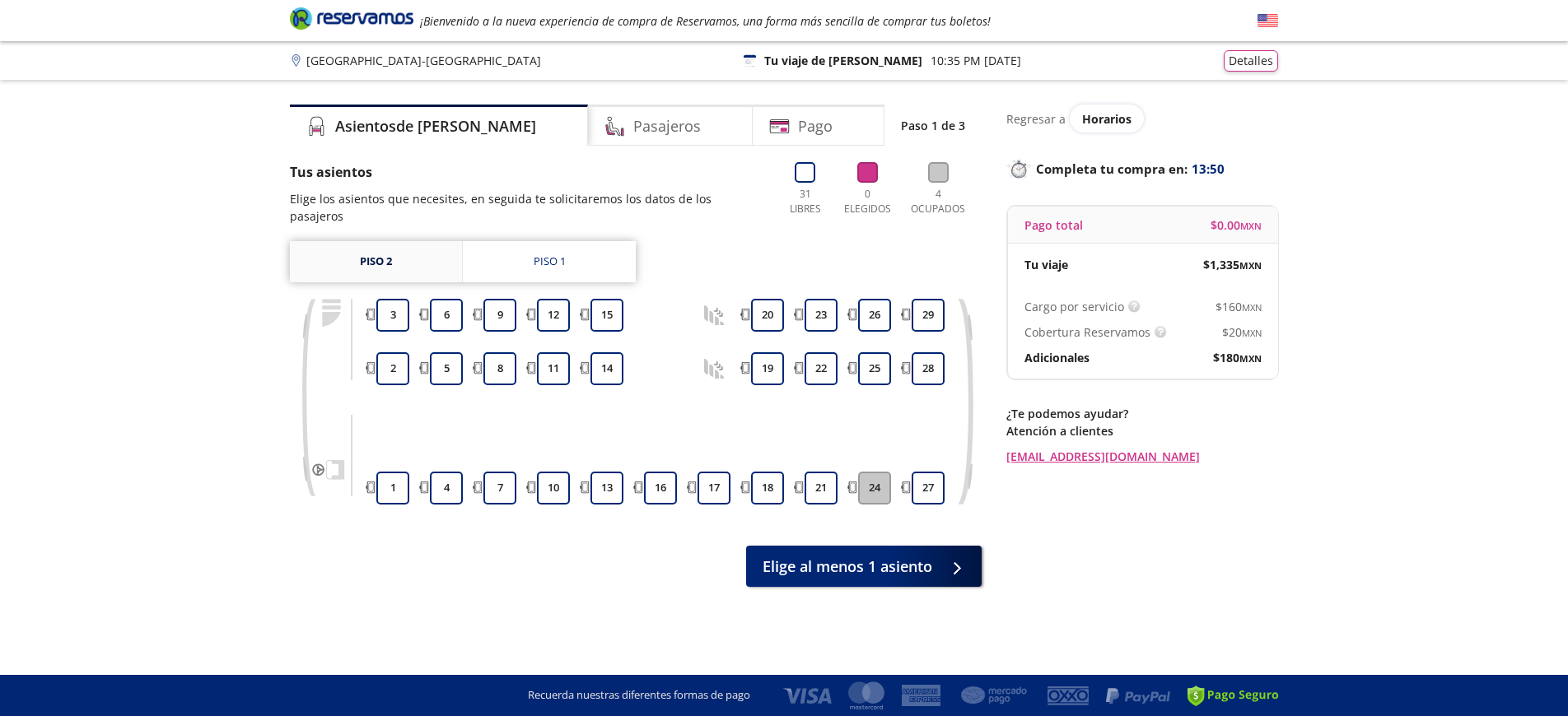
click at [430, 250] on link "Piso 2" at bounding box center [375, 261] width 172 height 41
click at [499, 471] on button "7" at bounding box center [499, 487] width 33 height 33
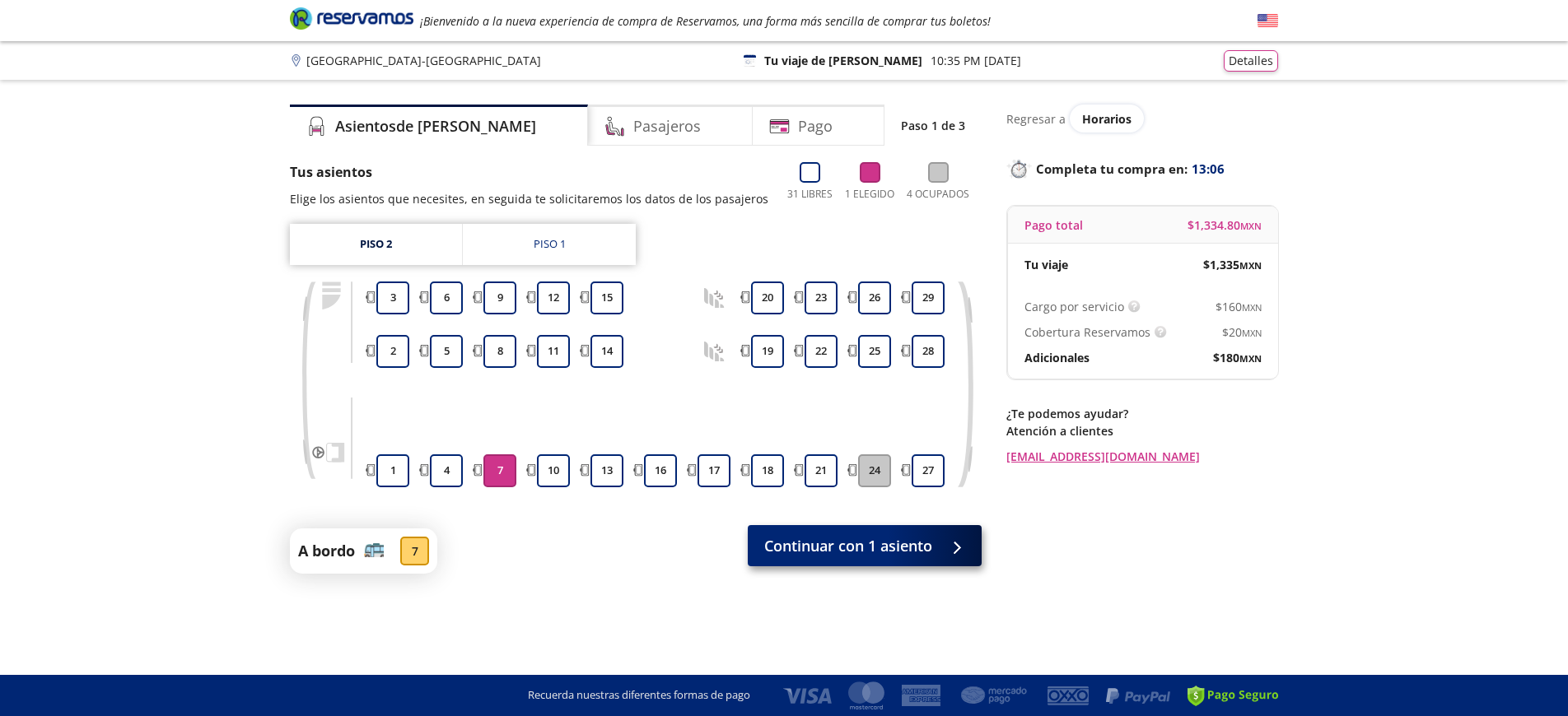
click at [856, 548] on span "Continuar con 1 asiento" at bounding box center [848, 546] width 168 height 22
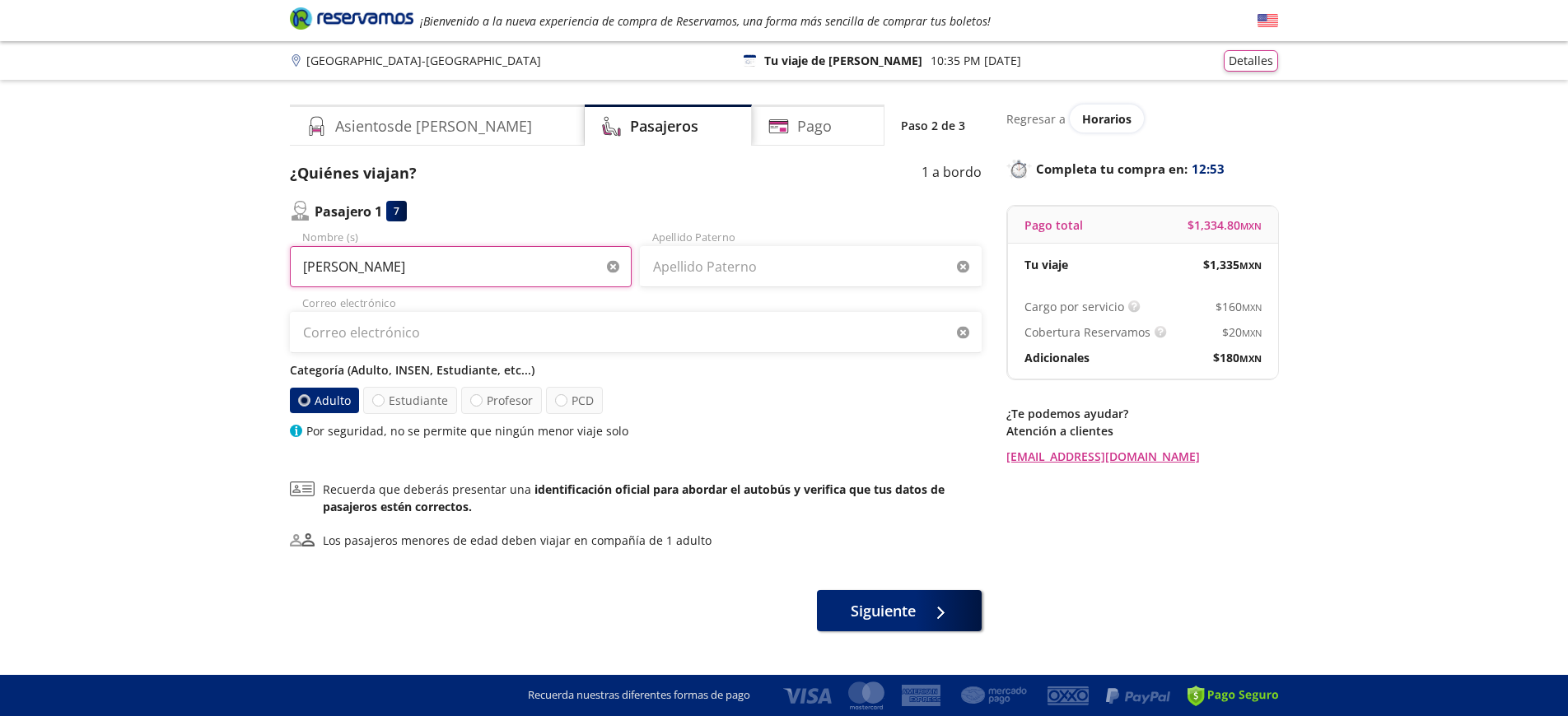
type input "[PERSON_NAME]"
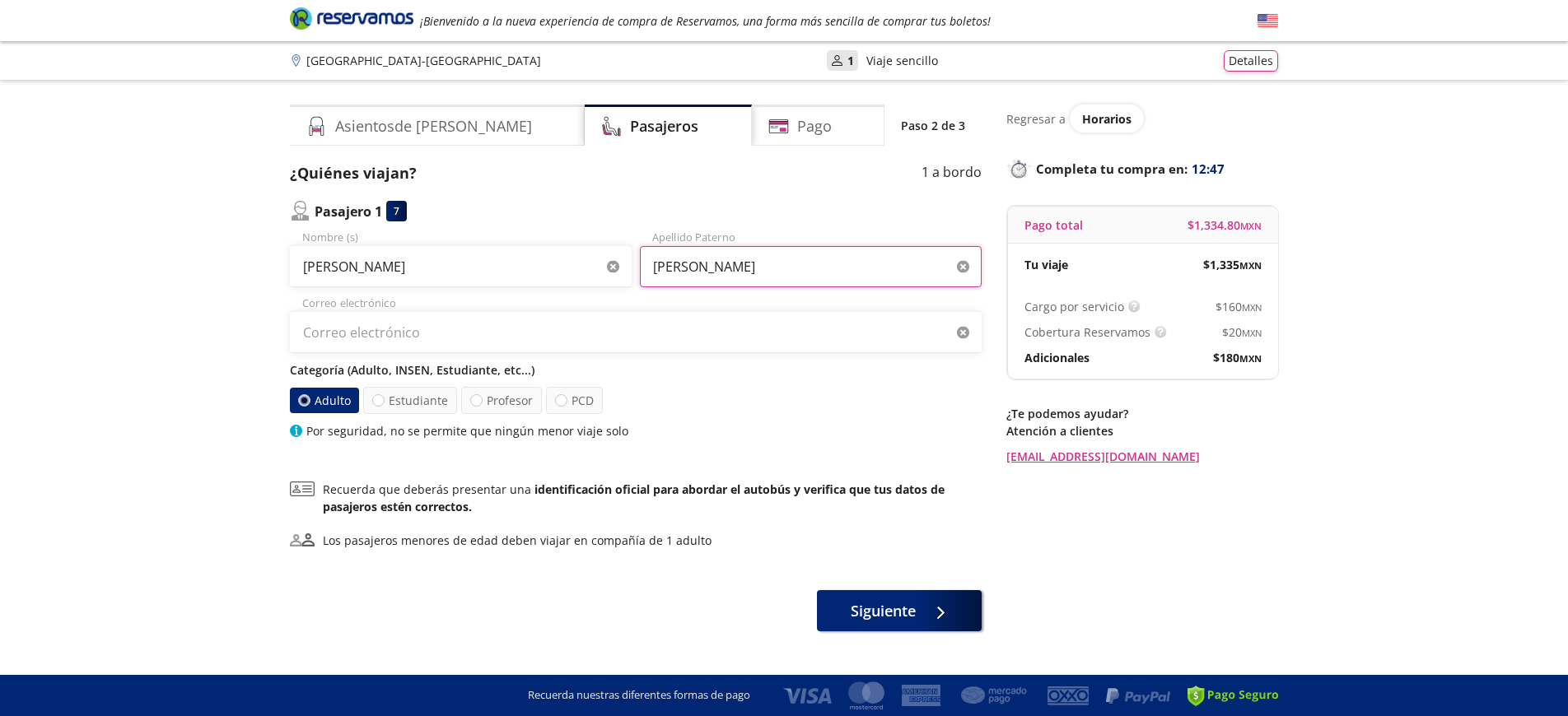
type input "[PERSON_NAME]"
click at [460, 338] on input "[EMAIL_ADDRESS][DOMAIN_NAME]" at bounding box center [636, 333] width 692 height 41
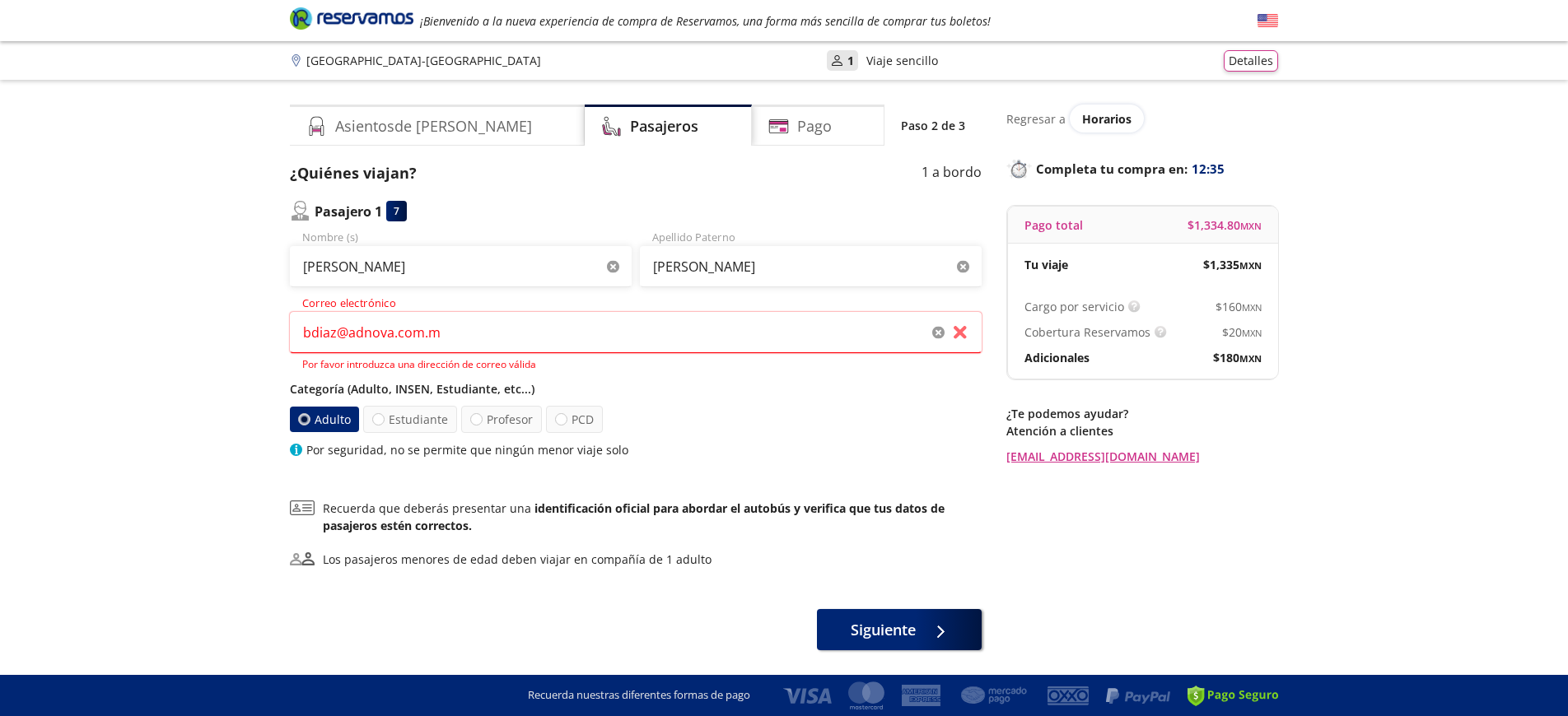
type input "[EMAIL_ADDRESS][DOMAIN_NAME]"
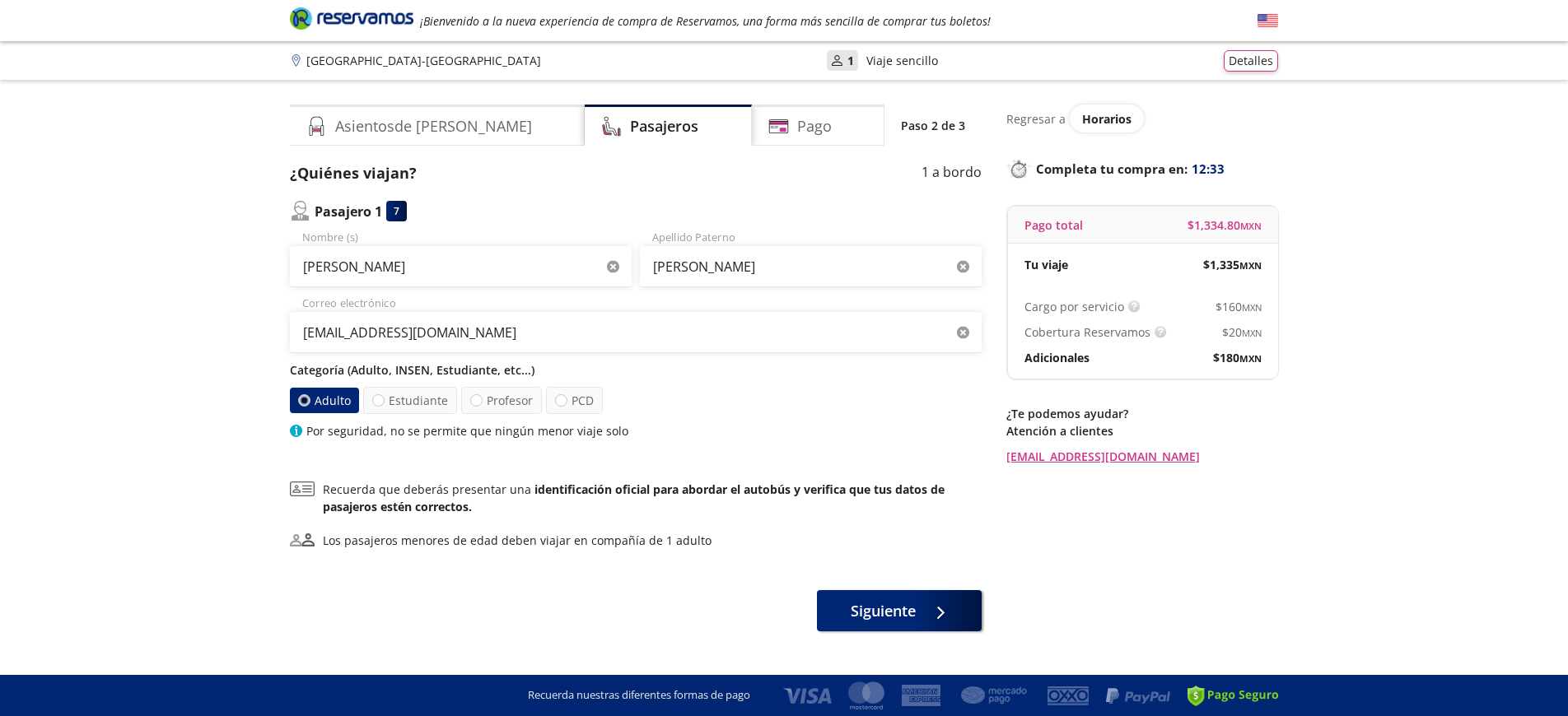
click at [628, 369] on p "Categoría (Adulto, INSEN, Estudiante, etc...)" at bounding box center [636, 369] width 692 height 17
click at [878, 603] on span "Siguiente" at bounding box center [882, 608] width 65 height 22
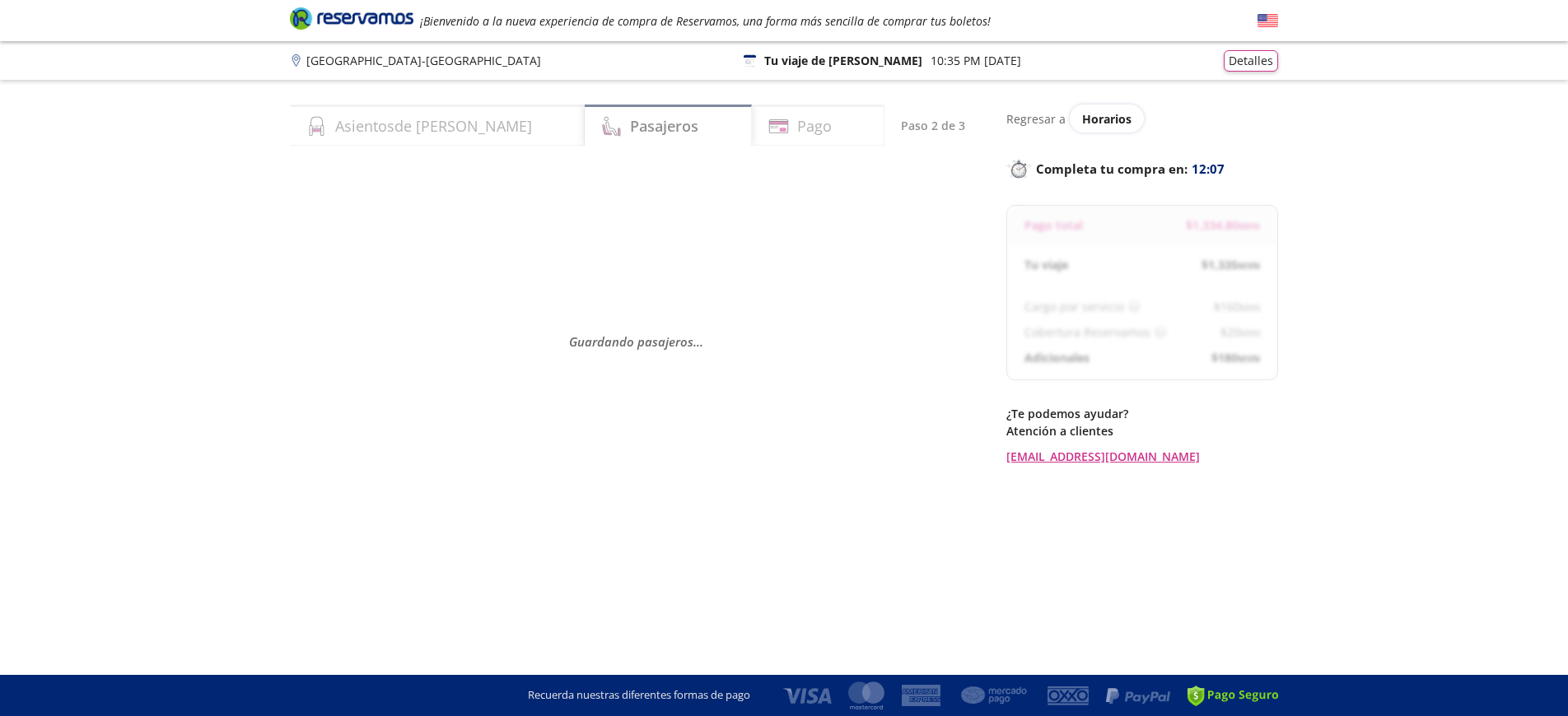
select select "MX"
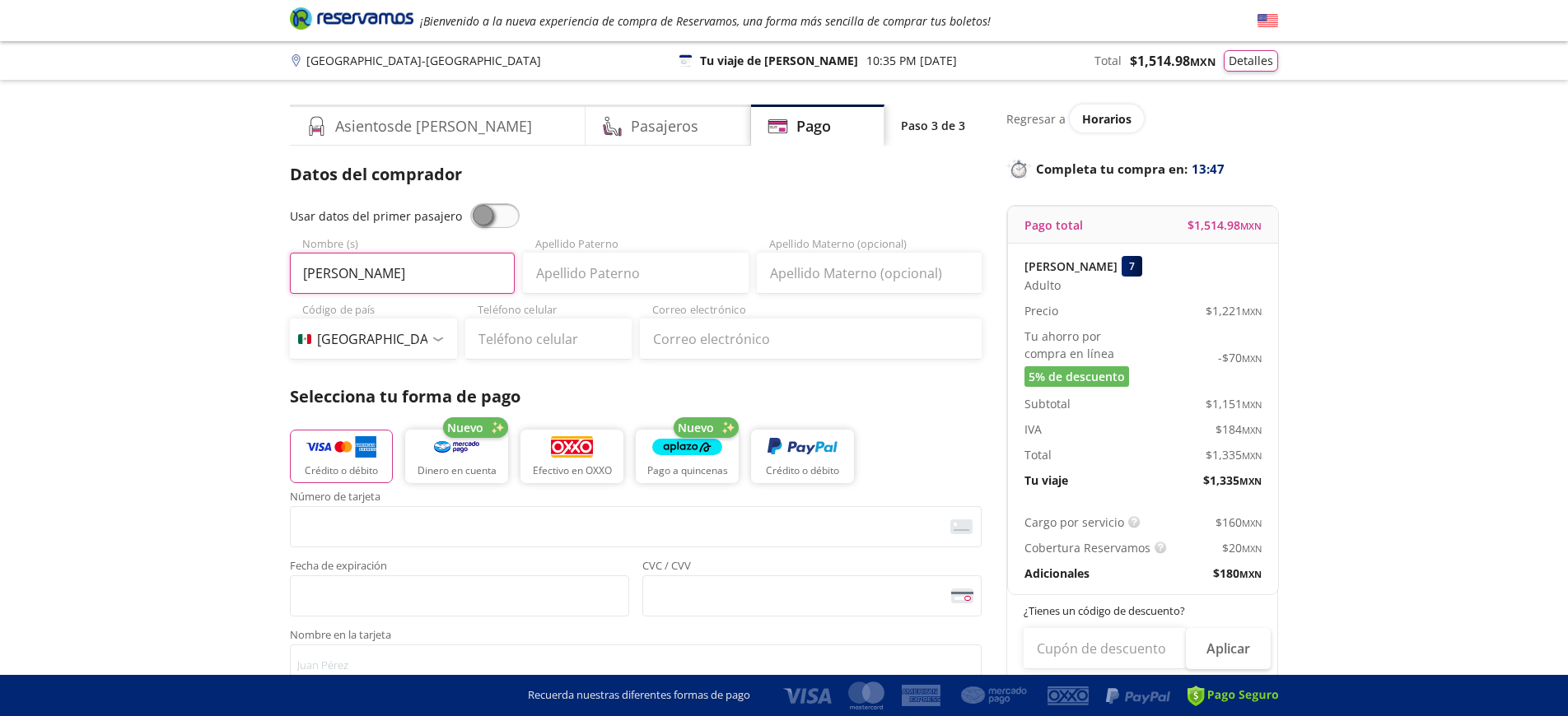
type input "[PERSON_NAME]"
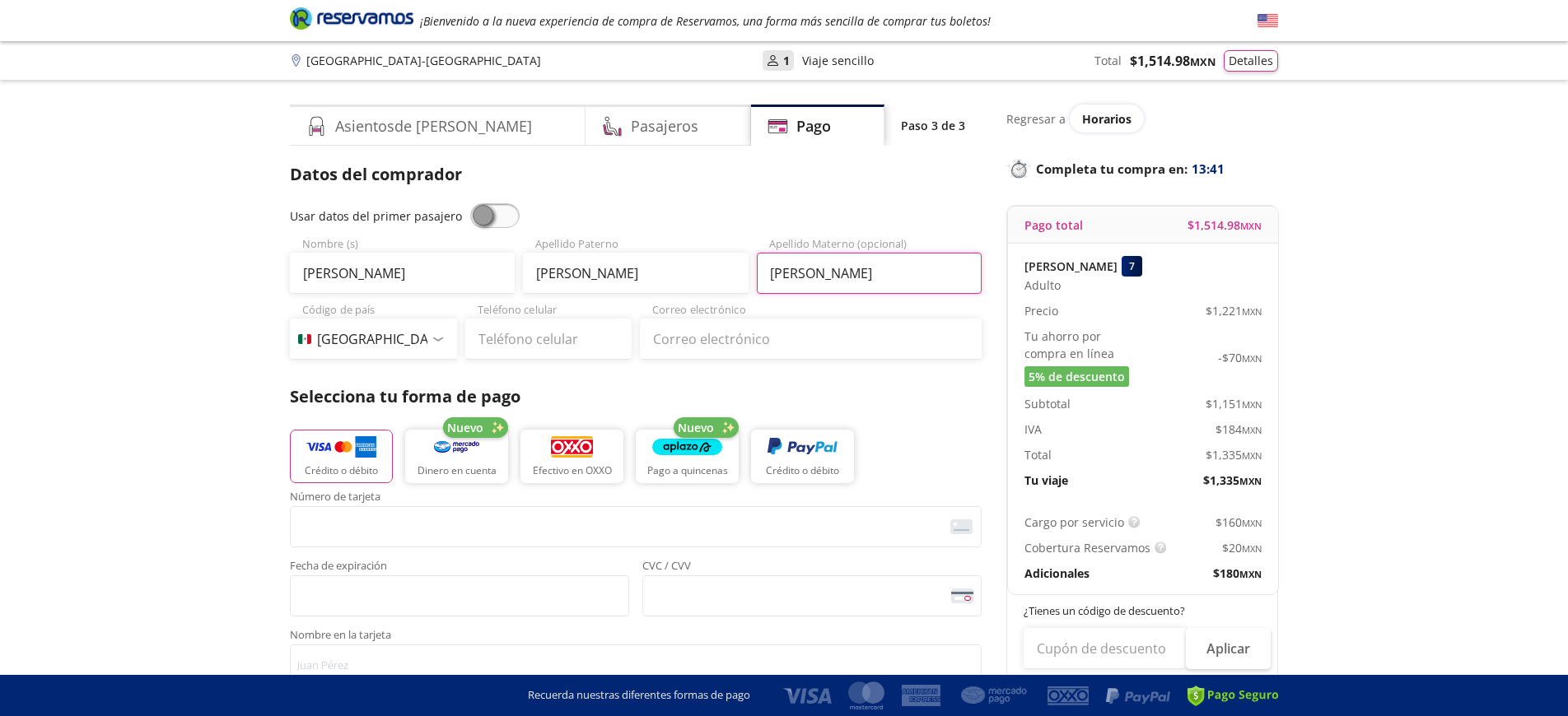
type input "[PERSON_NAME]"
type input "55 5438 8612"
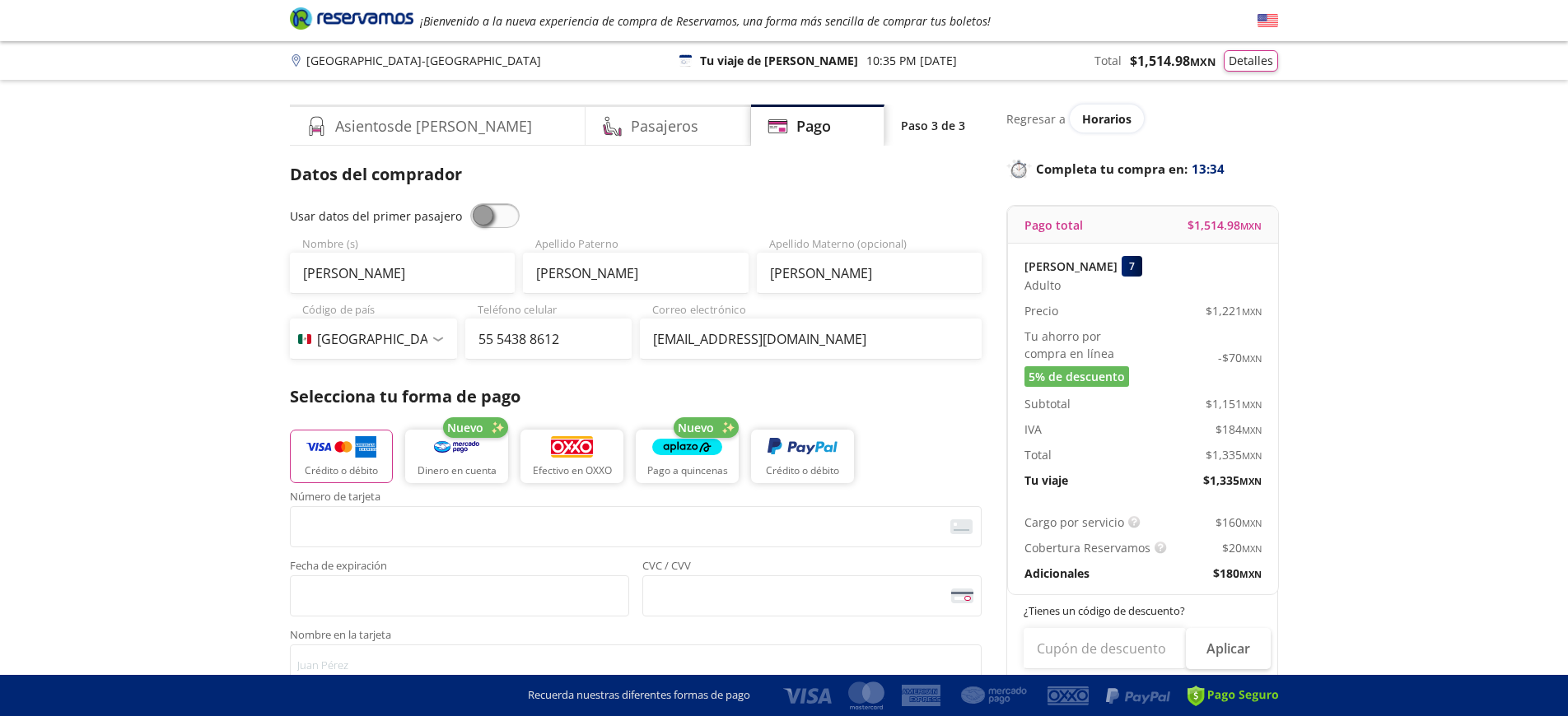
click at [807, 342] on input "[EMAIL_ADDRESS][DOMAIN_NAME]" at bounding box center [810, 339] width 341 height 41
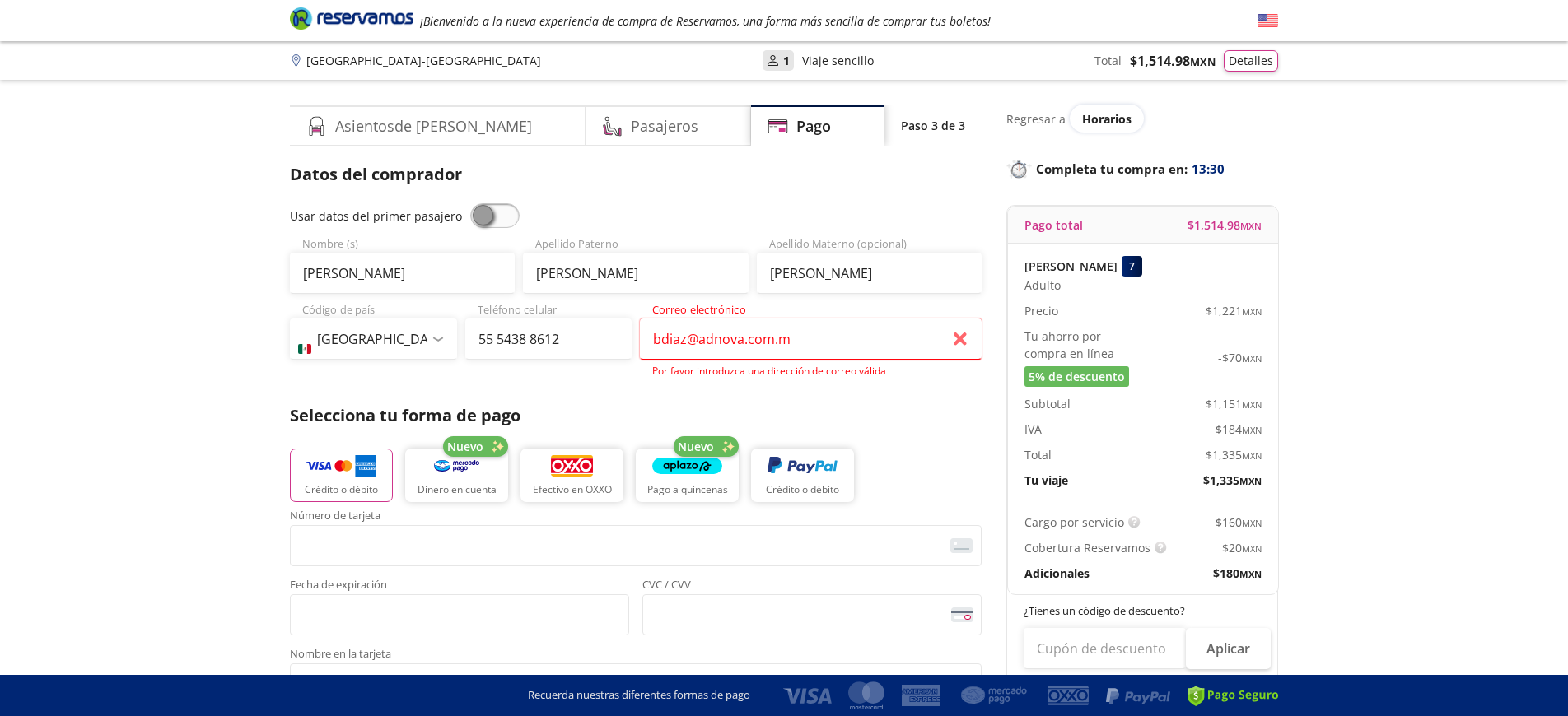
type input "[EMAIL_ADDRESS][DOMAIN_NAME]"
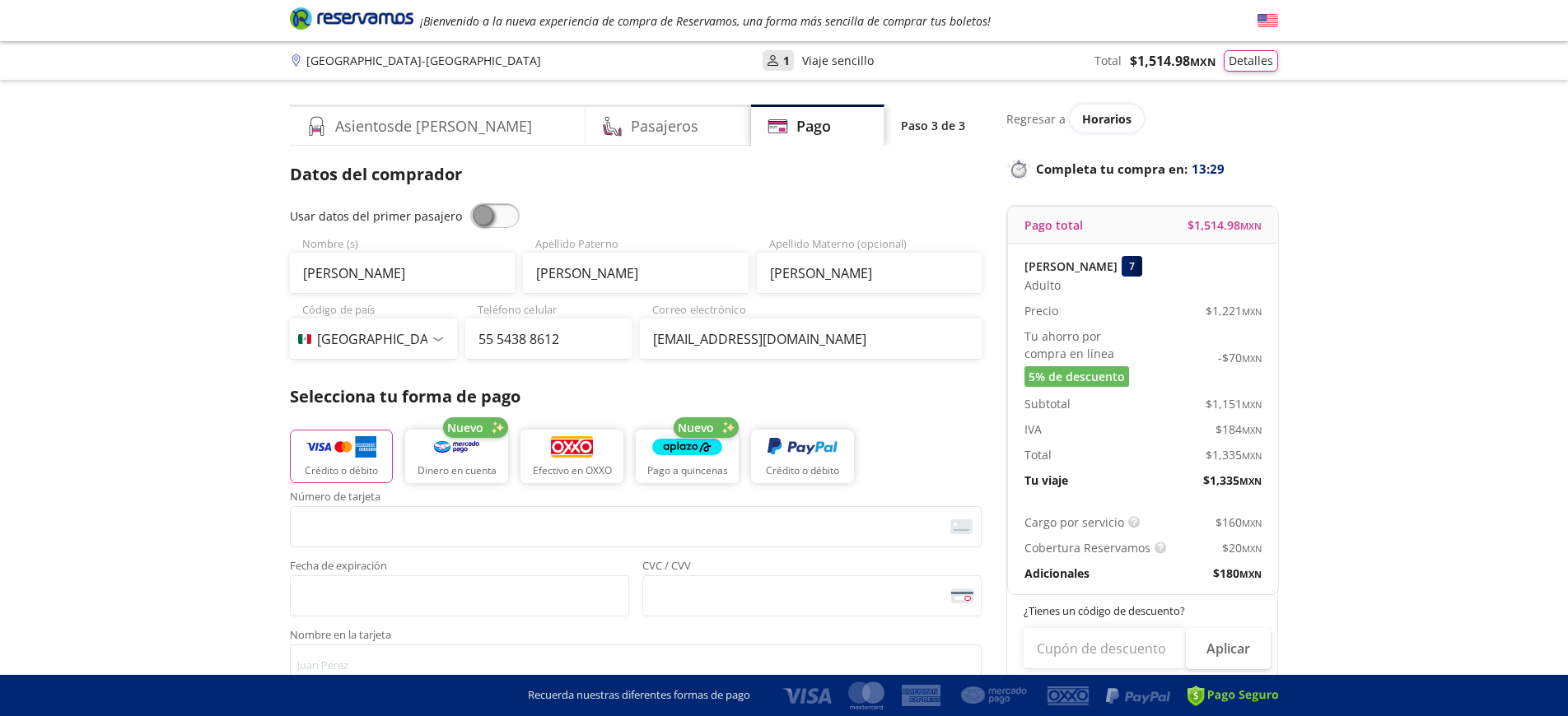
click at [905, 383] on div "Datos del comprador Usar datos del primer pasajero [PERSON_NAME] Nombre (s) [PE…" at bounding box center [636, 517] width 692 height 711
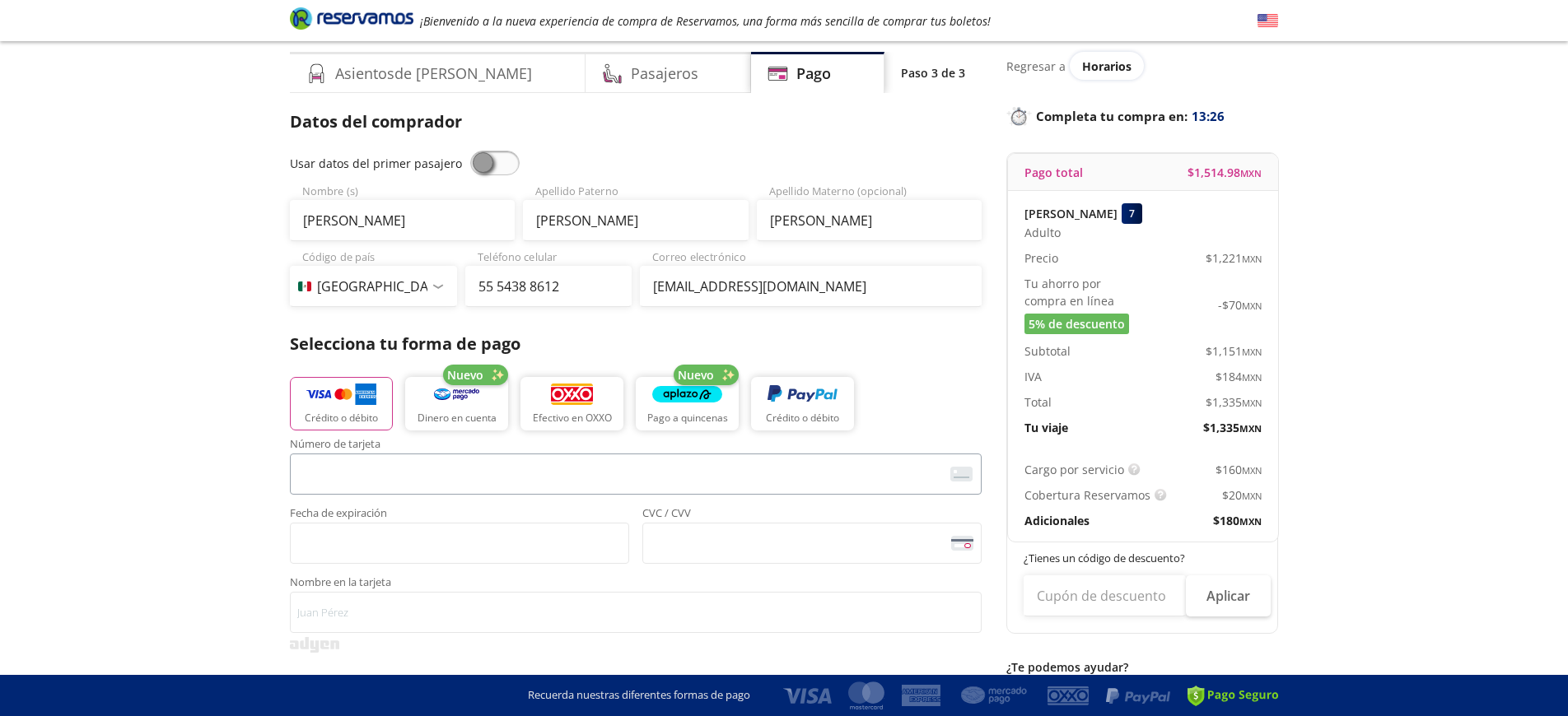
scroll to position [62, 0]
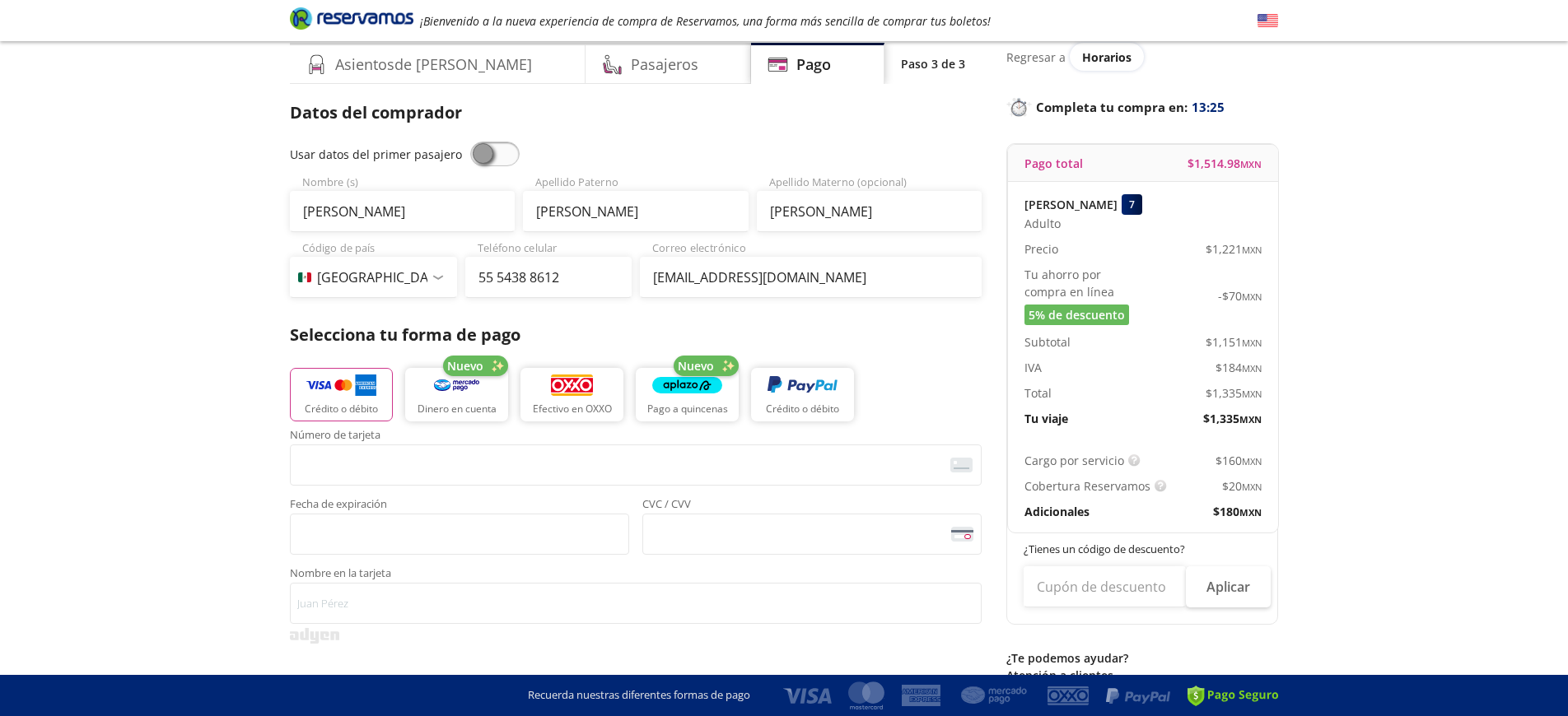
click at [337, 398] on button "Crédito o débito" at bounding box center [341, 394] width 103 height 53
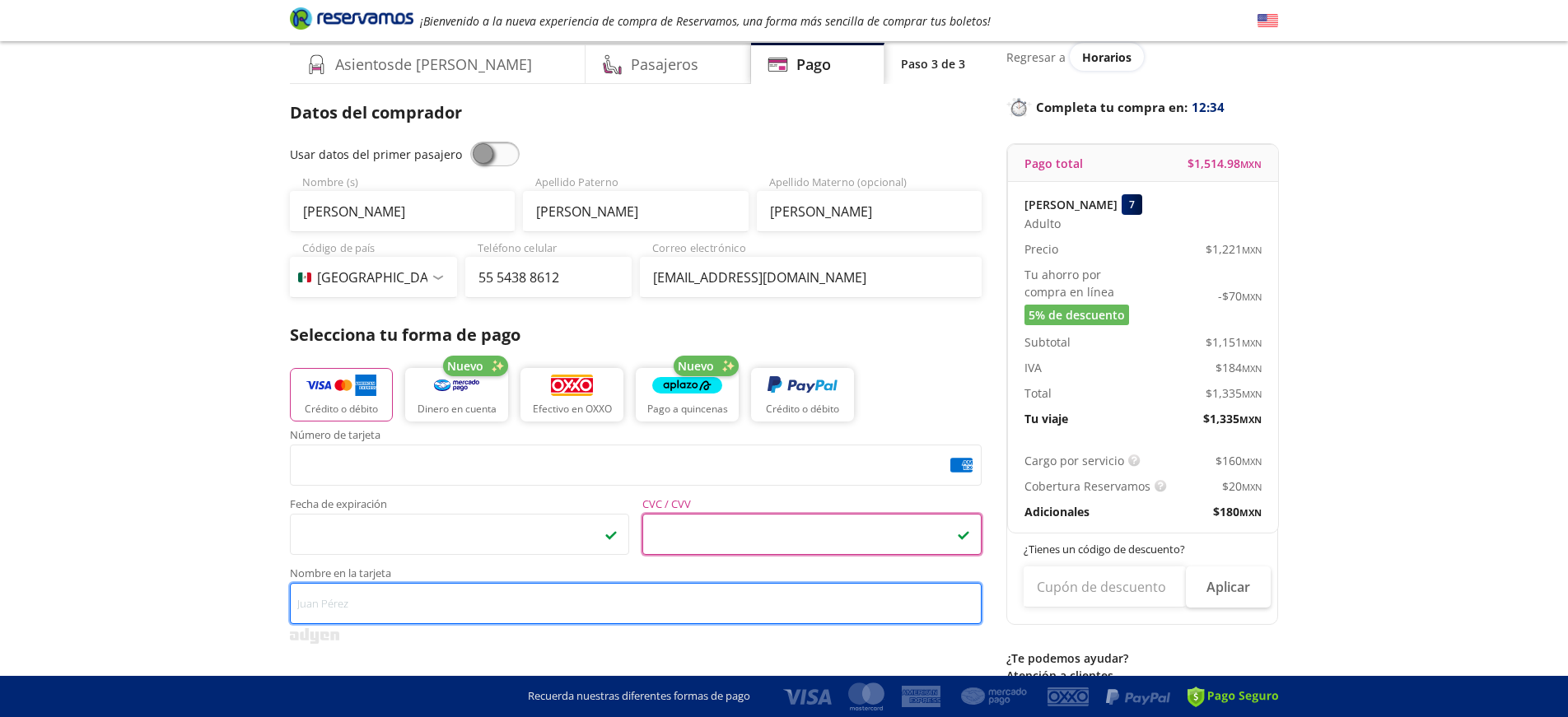
click at [485, 612] on input "Nombre en la tarjeta" at bounding box center [636, 604] width 692 height 41
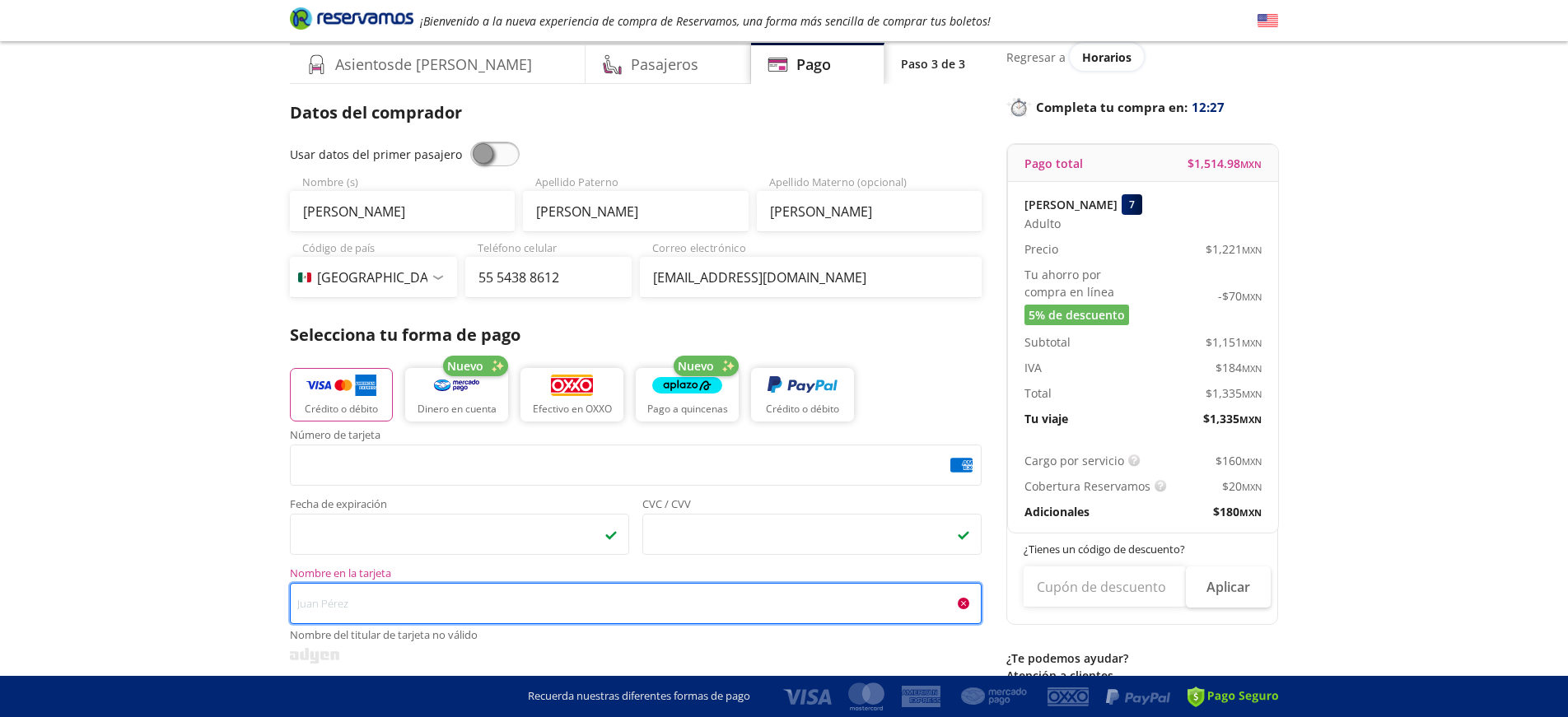
click at [421, 598] on input "Nombre en la tarjeta Nombre del titular de tarjeta no válido" at bounding box center [636, 604] width 692 height 41
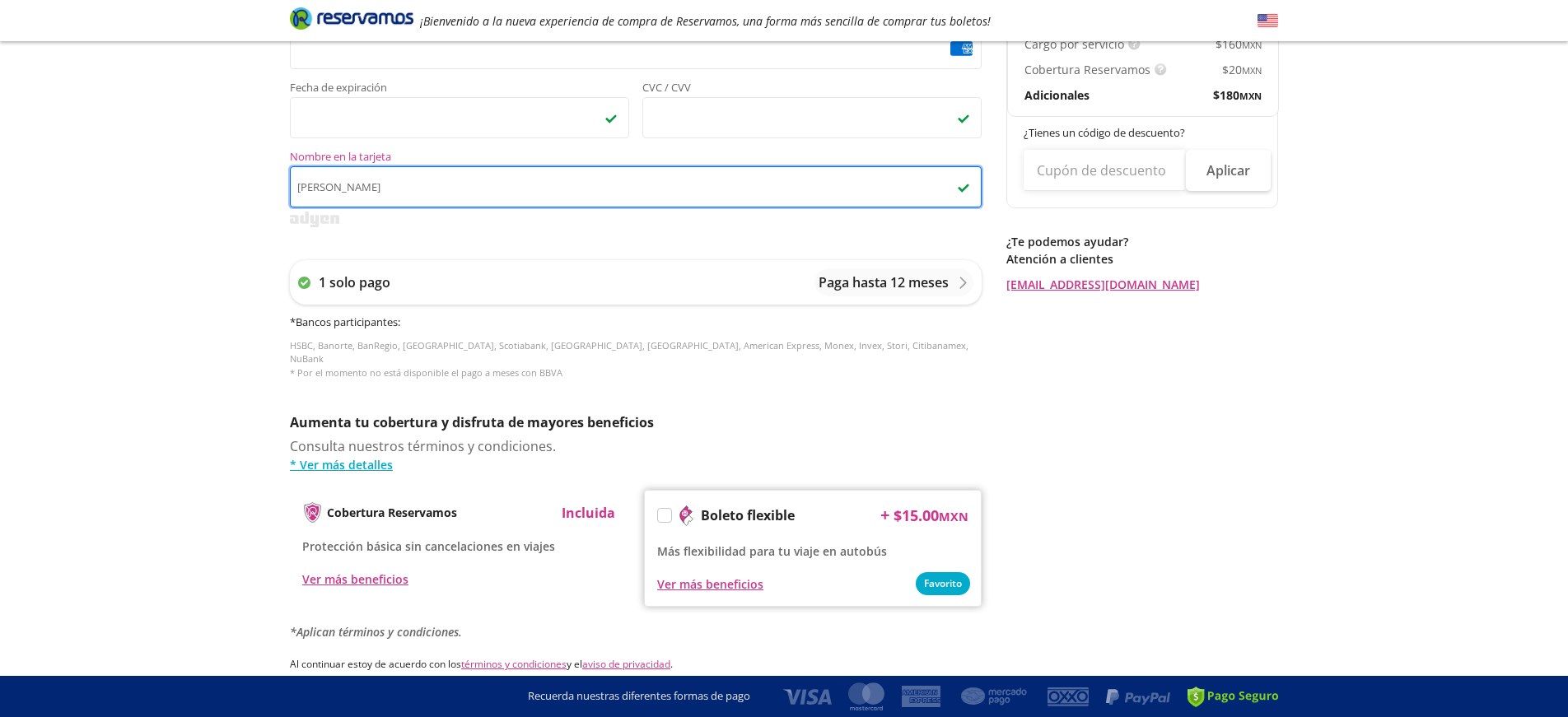
scroll to position [479, 0]
type input "[PERSON_NAME]"
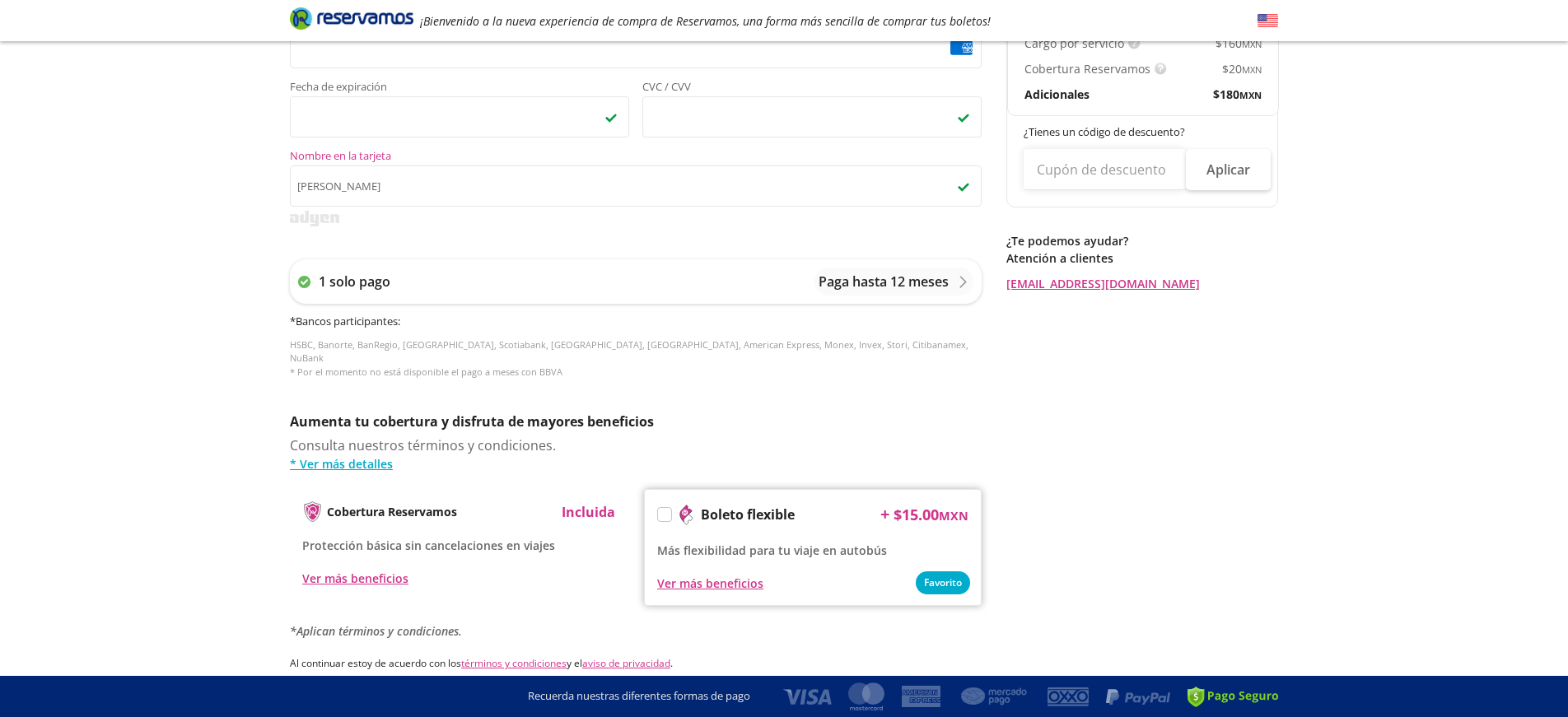
click at [661, 508] on label at bounding box center [665, 515] width 13 height 13
click at [661, 512] on input "Boleto flexible" at bounding box center [663, 516] width 10 height 10
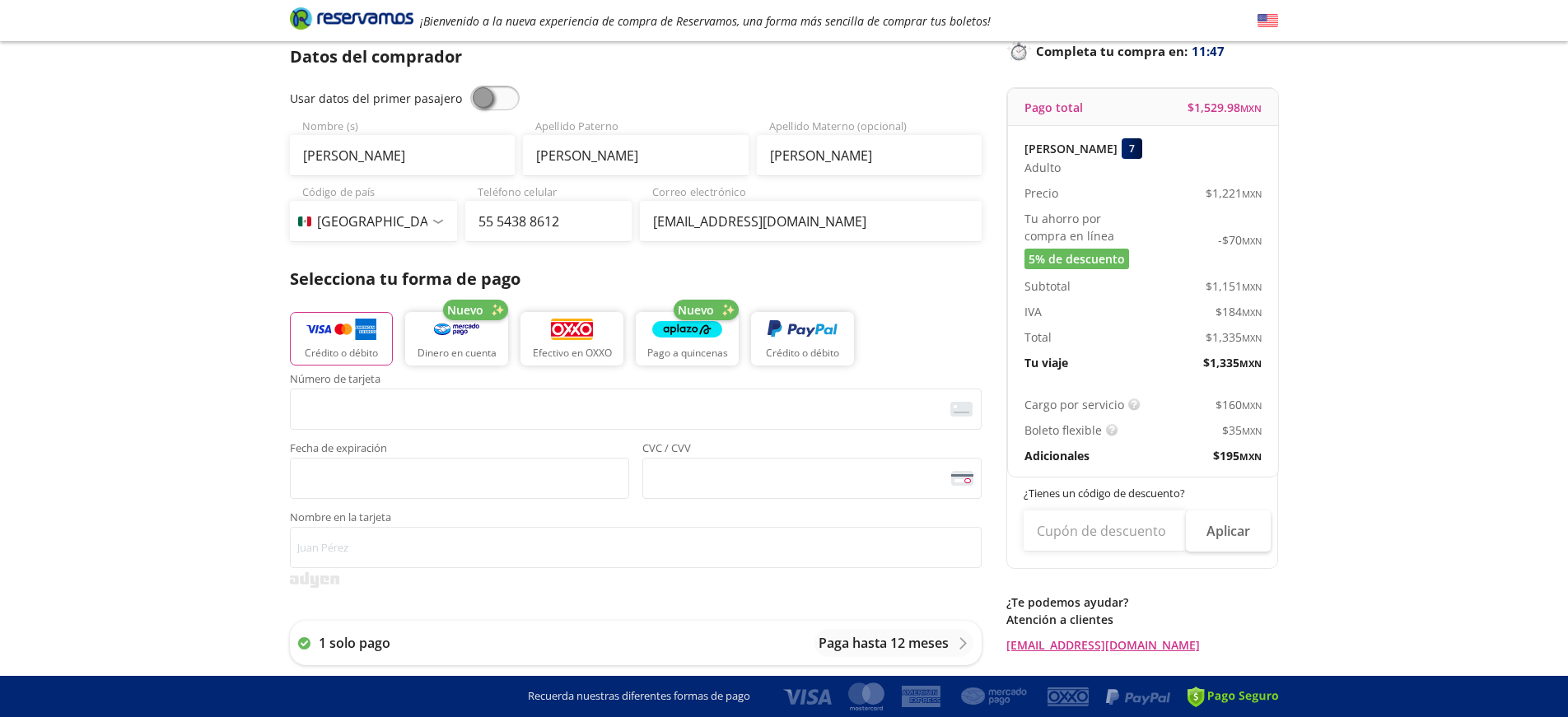
scroll to position [126, 0]
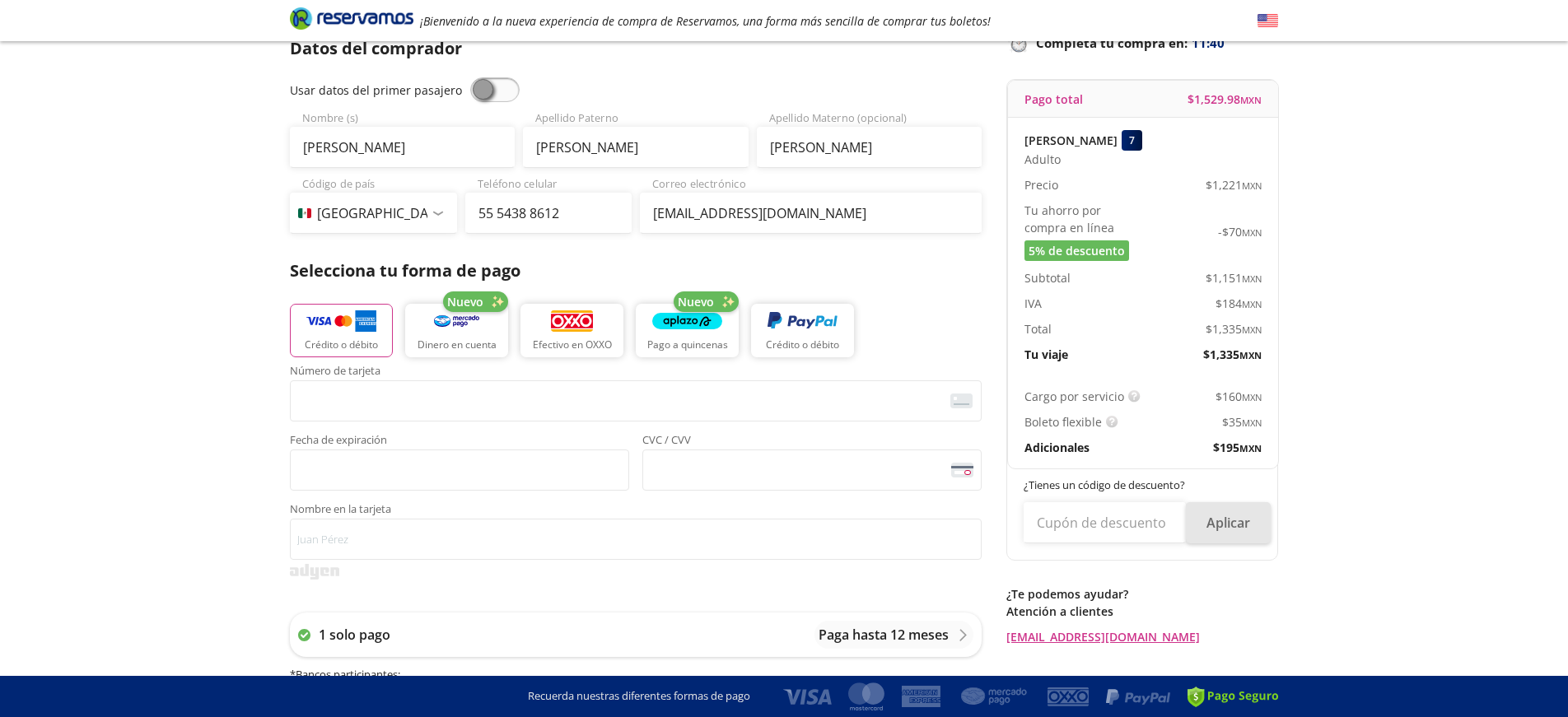
click at [1218, 529] on button "Aplicar" at bounding box center [1228, 523] width 84 height 41
click at [1226, 488] on p "¿Tienes un código de descuento?" at bounding box center [1142, 485] width 239 height 17
click at [1166, 523] on input "text" at bounding box center [1104, 523] width 162 height 41
click at [1127, 522] on input "text" at bounding box center [1104, 523] width 162 height 41
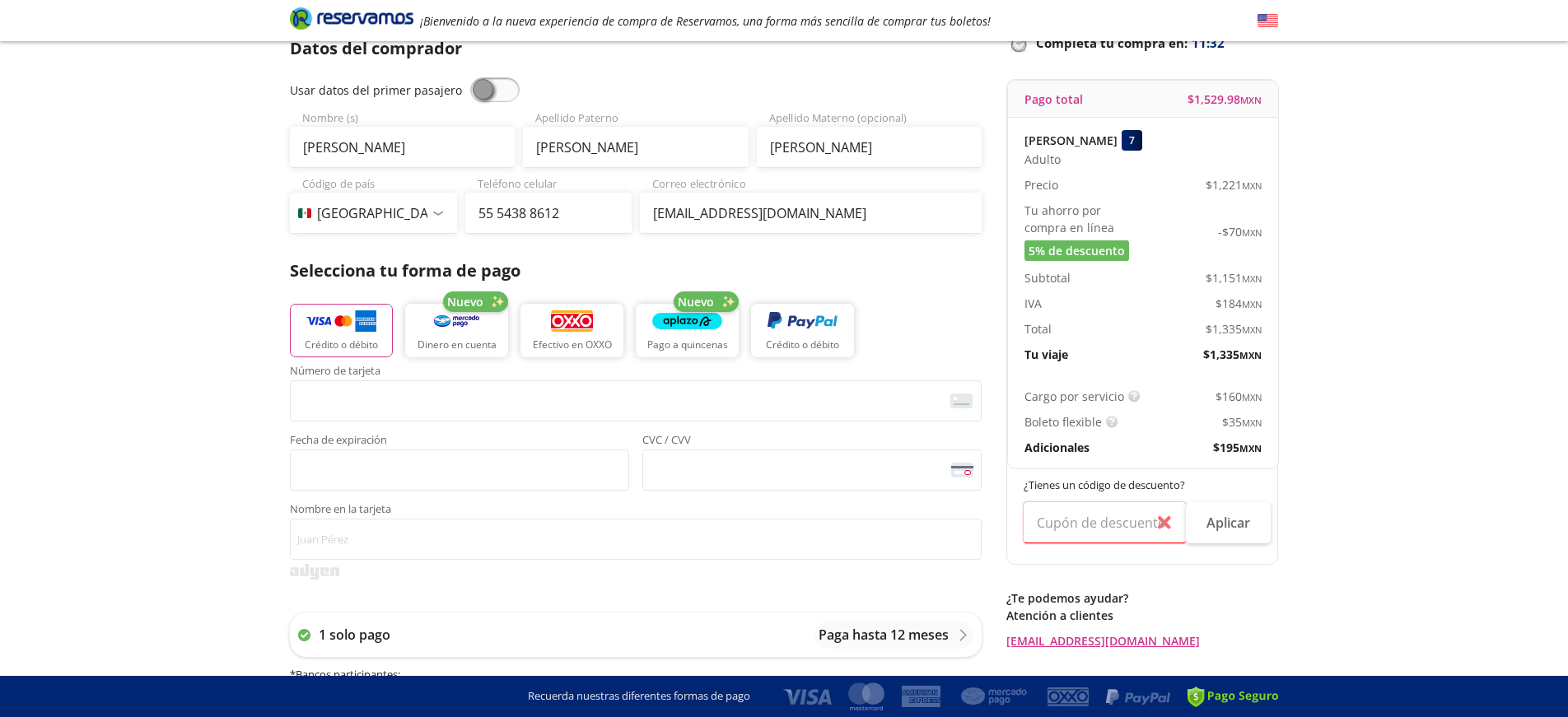
click at [1092, 254] on span "5% de descuento" at bounding box center [1077, 250] width 97 height 17
click at [1125, 230] on p "Tu ahorro por compra en línea" at bounding box center [1083, 218] width 118 height 35
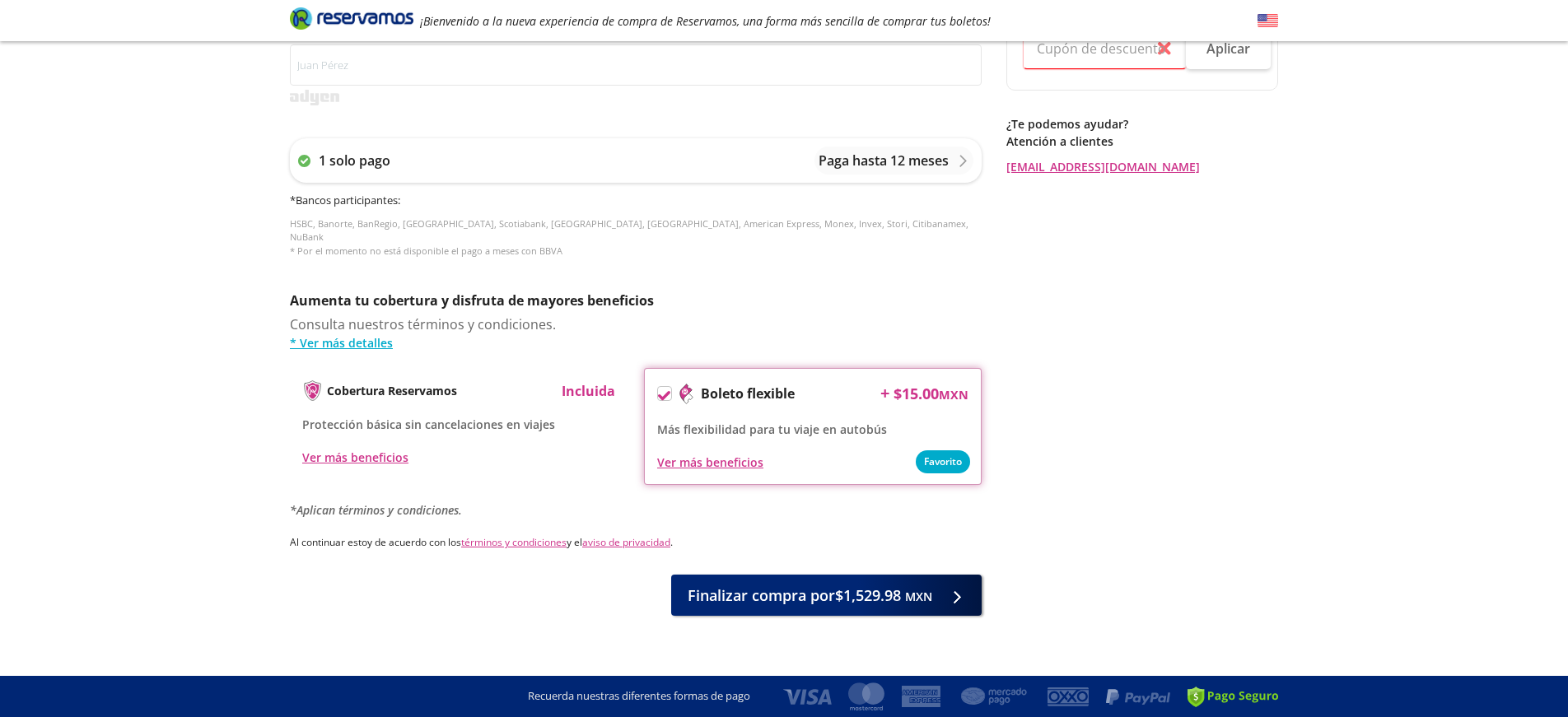
scroll to position [599, 0]
click at [784, 583] on span "Finalizar compra por $1,529.98 MXN" at bounding box center [809, 593] width 245 height 22
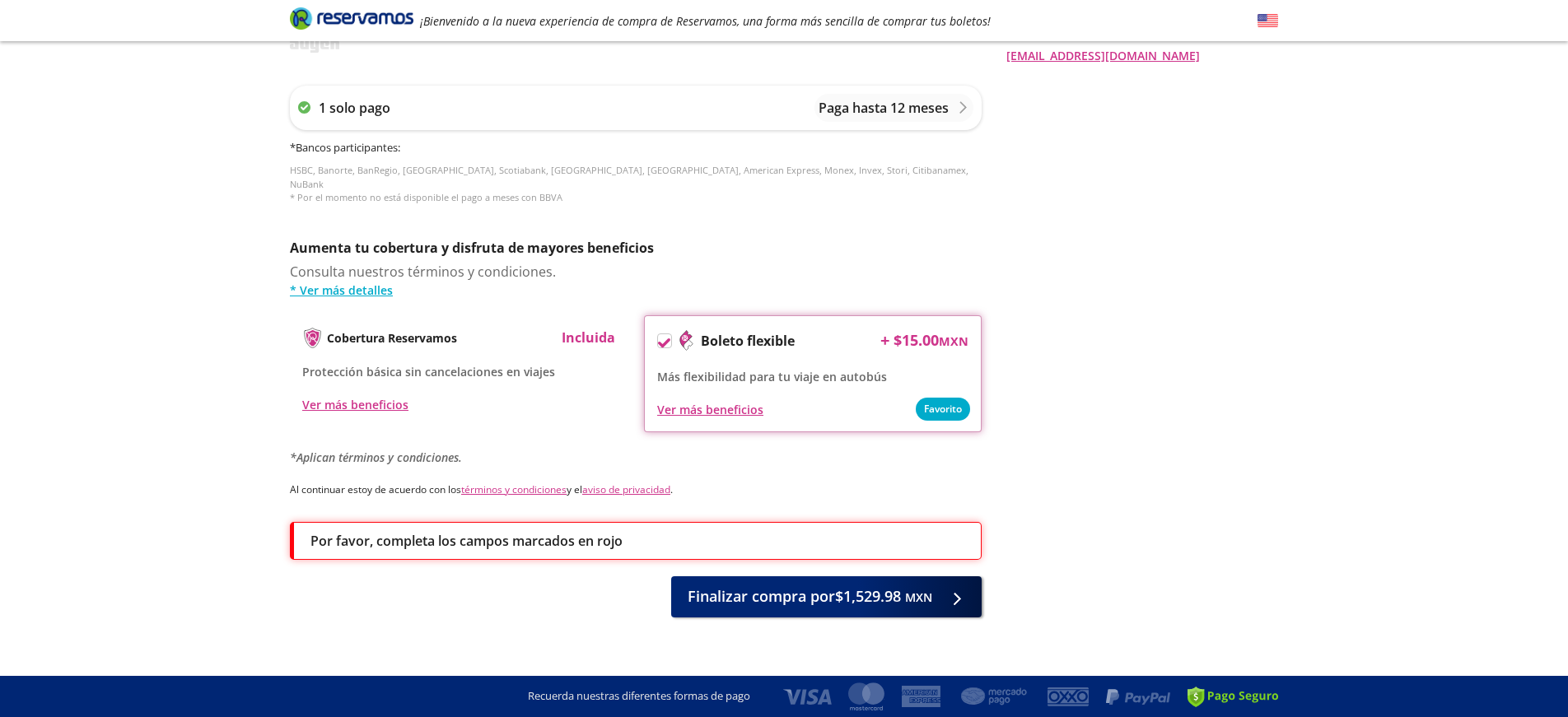
scroll to position [710, 0]
click at [492, 531] on p "Por favor, completa los campos marcados en rojo" at bounding box center [466, 541] width 312 height 20
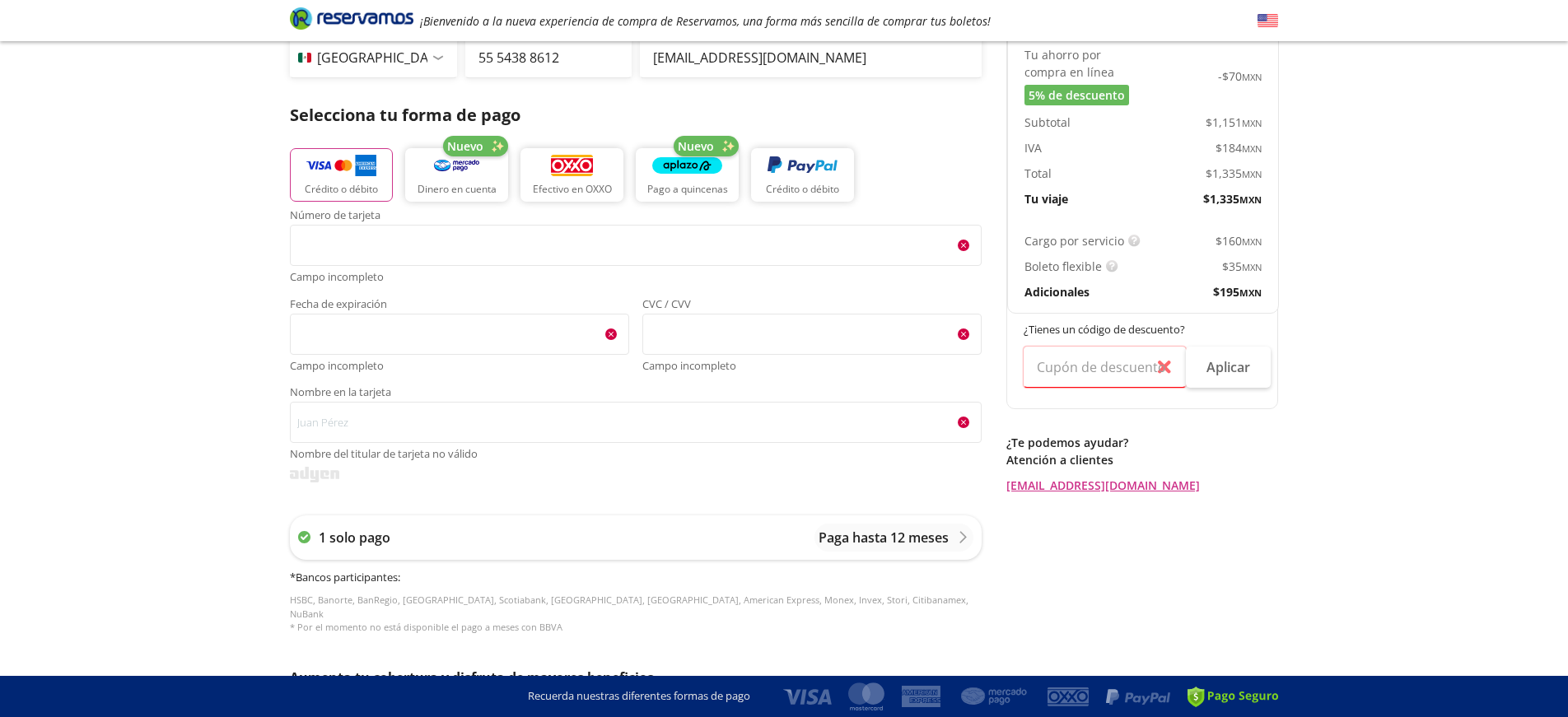
scroll to position [280, 0]
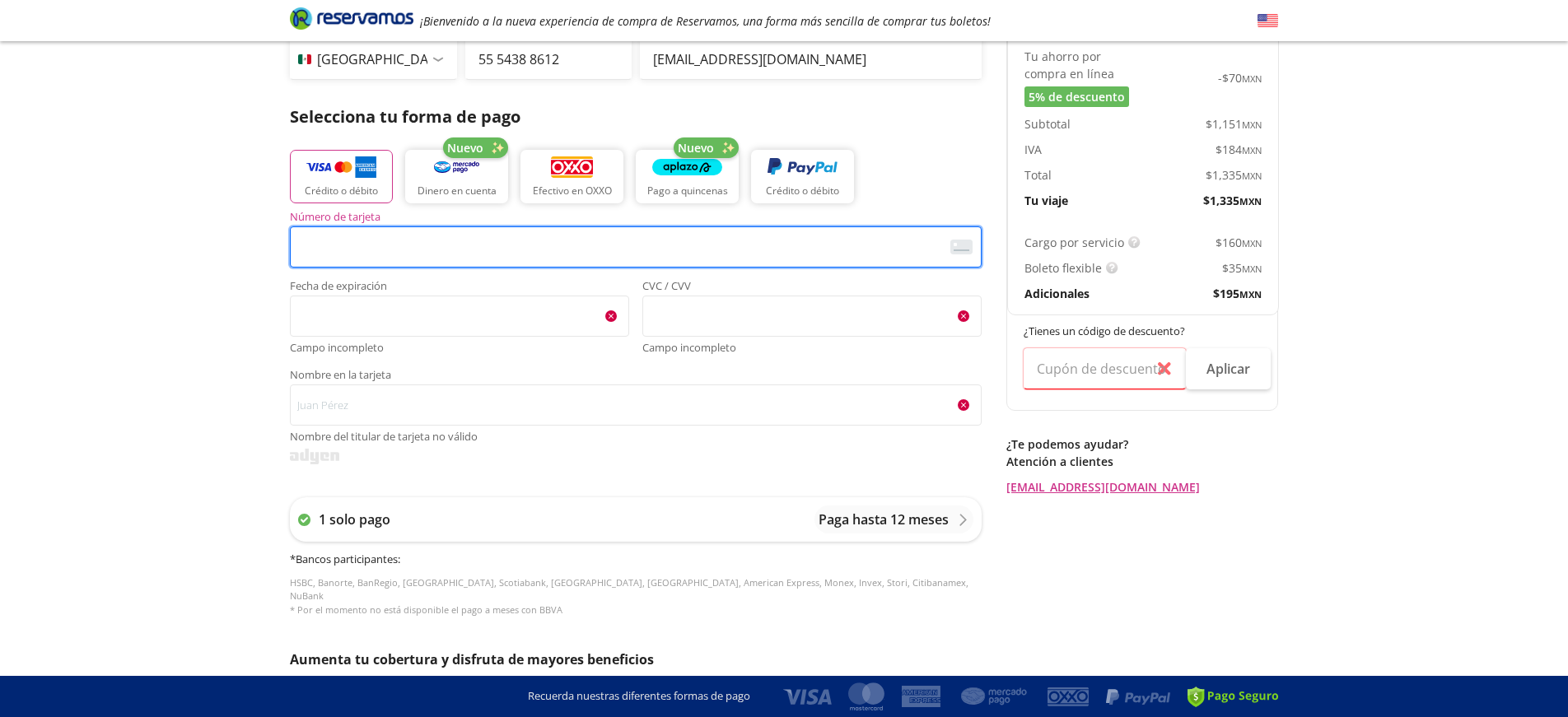
click at [961, 242] on img at bounding box center [961, 246] width 23 height 15
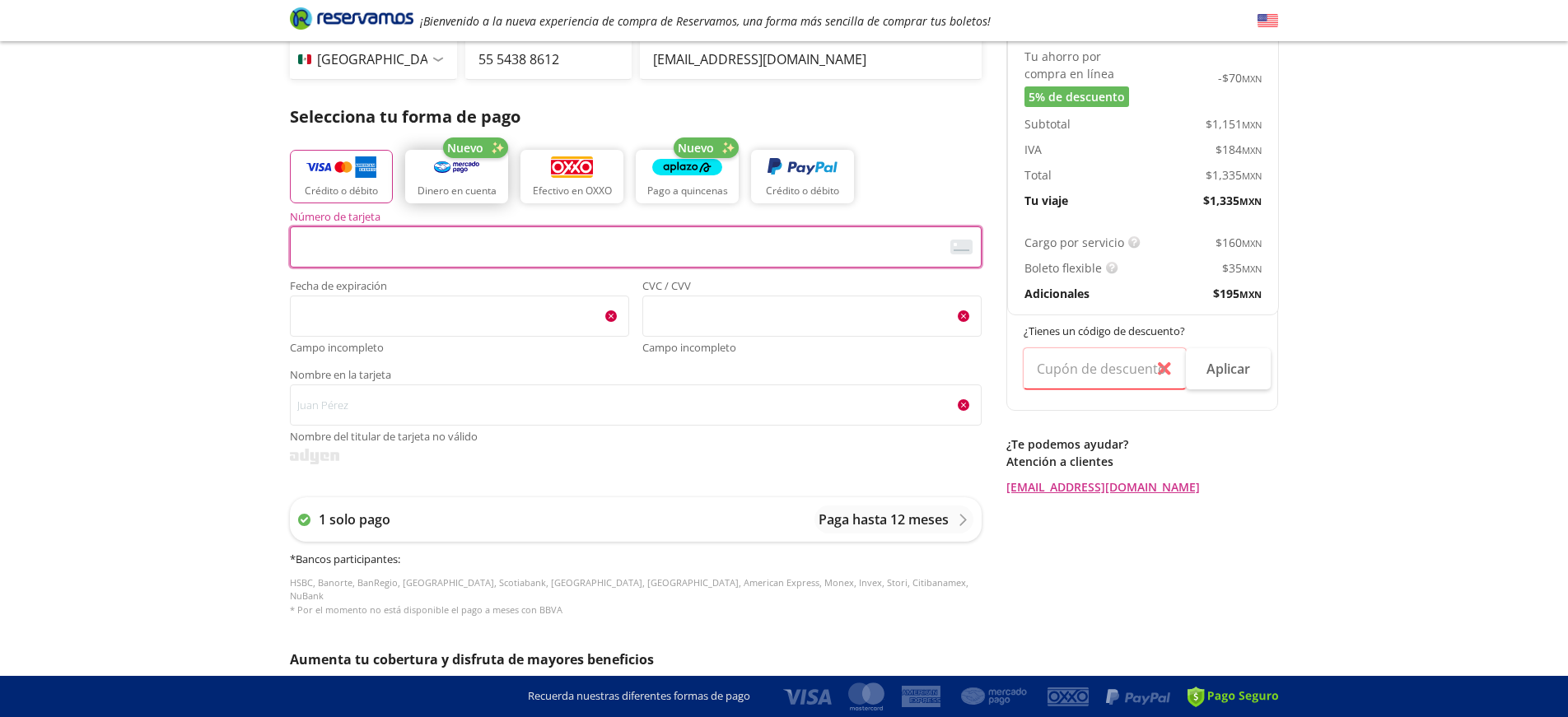
click at [412, 172] on button "Dinero en cuenta" at bounding box center [457, 176] width 103 height 53
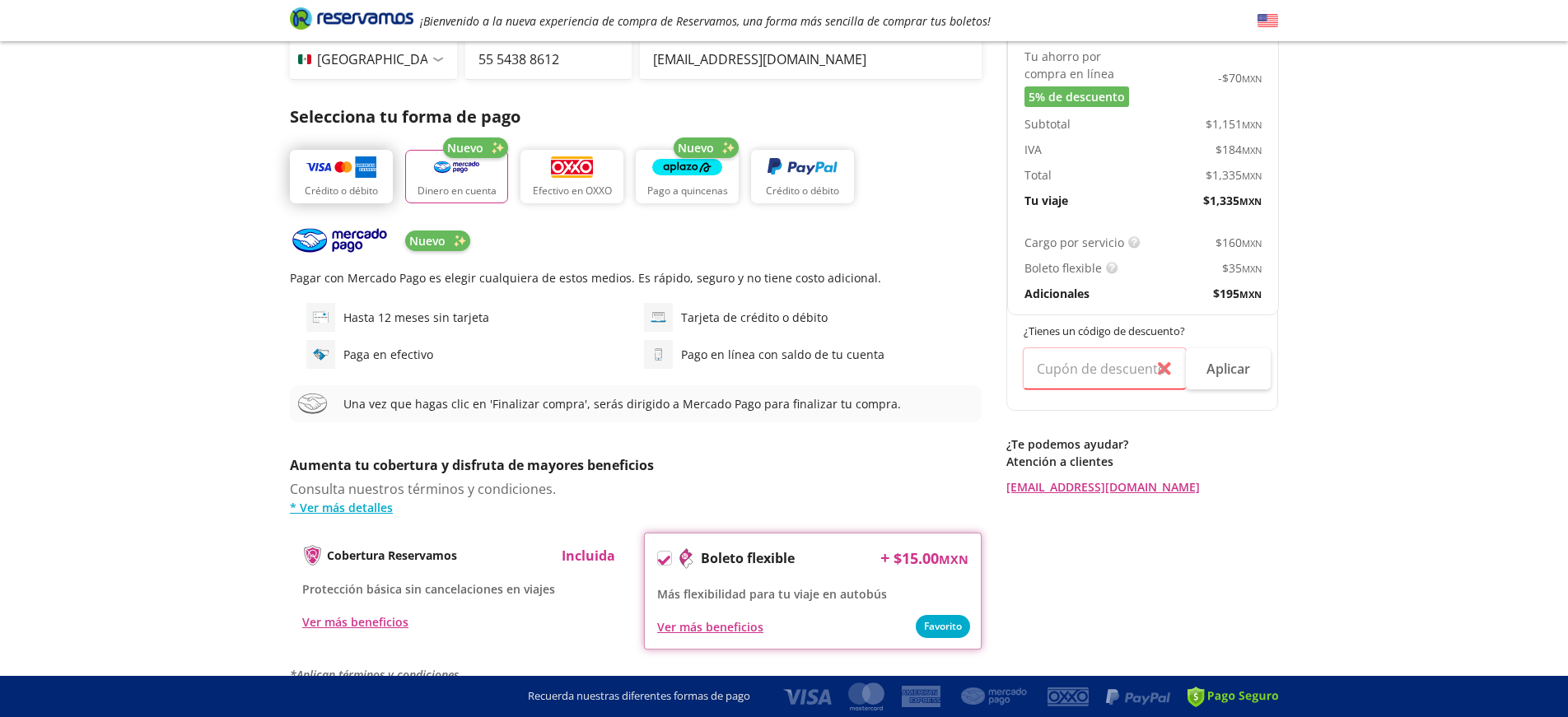
click at [344, 172] on img "button" at bounding box center [341, 167] width 70 height 24
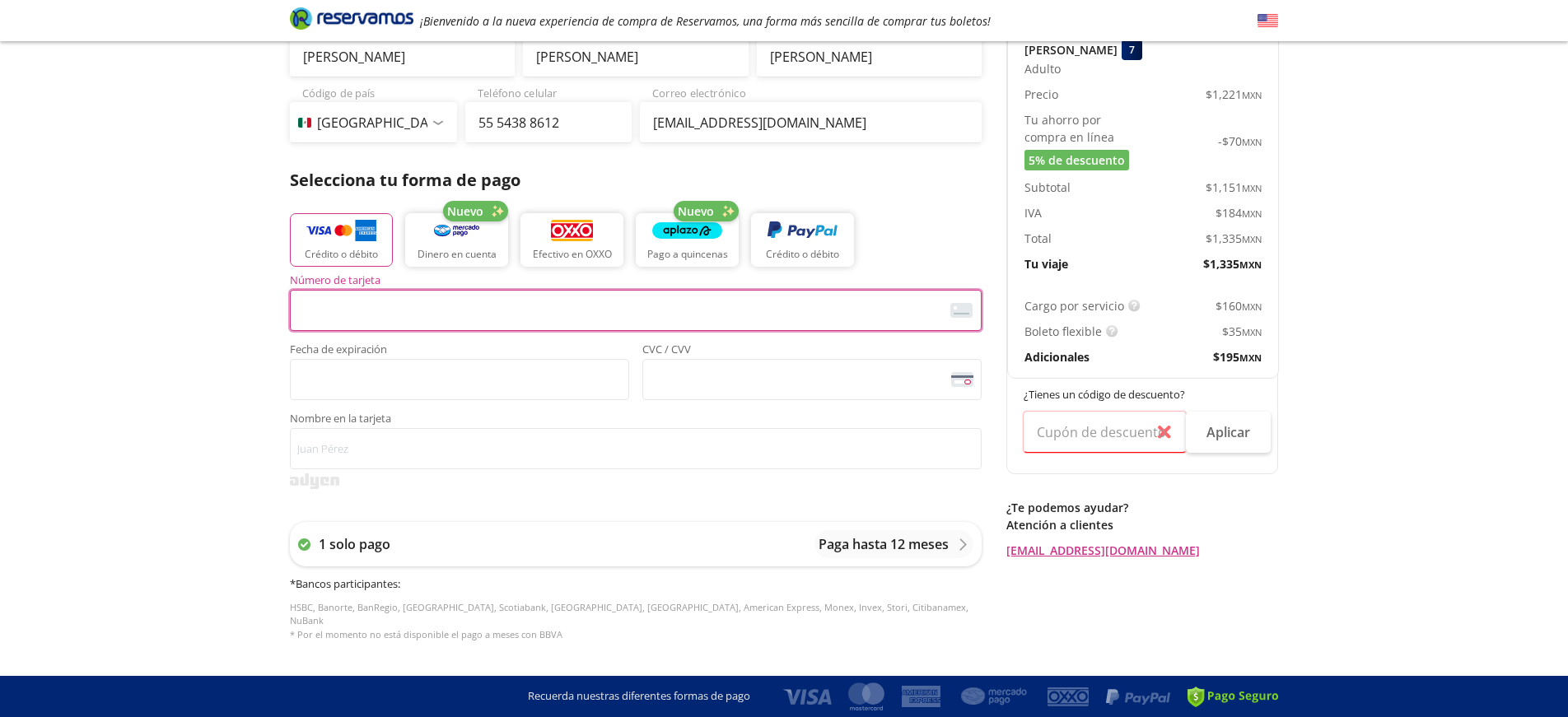
scroll to position [239, 0]
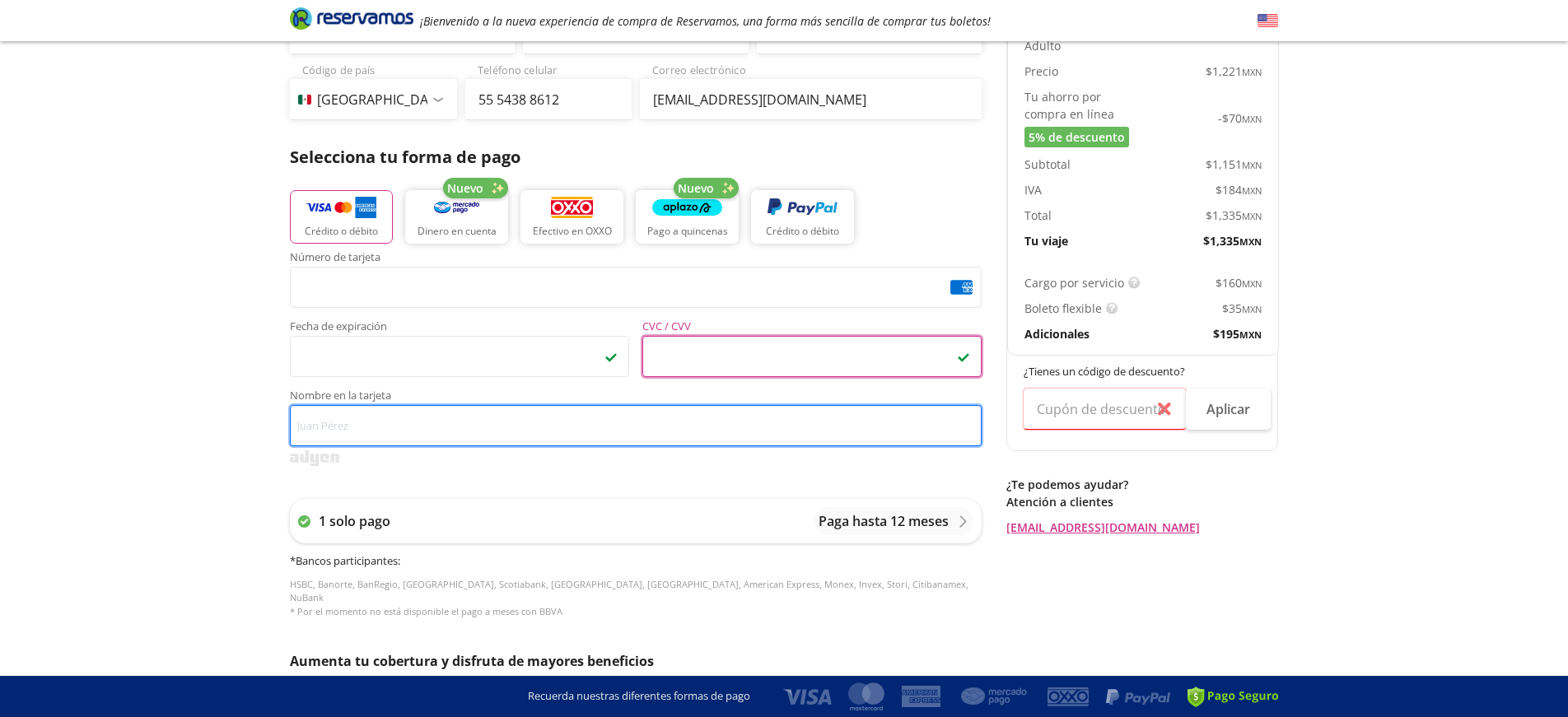
click at [715, 422] on input "Nombre en la tarjeta" at bounding box center [636, 426] width 692 height 41
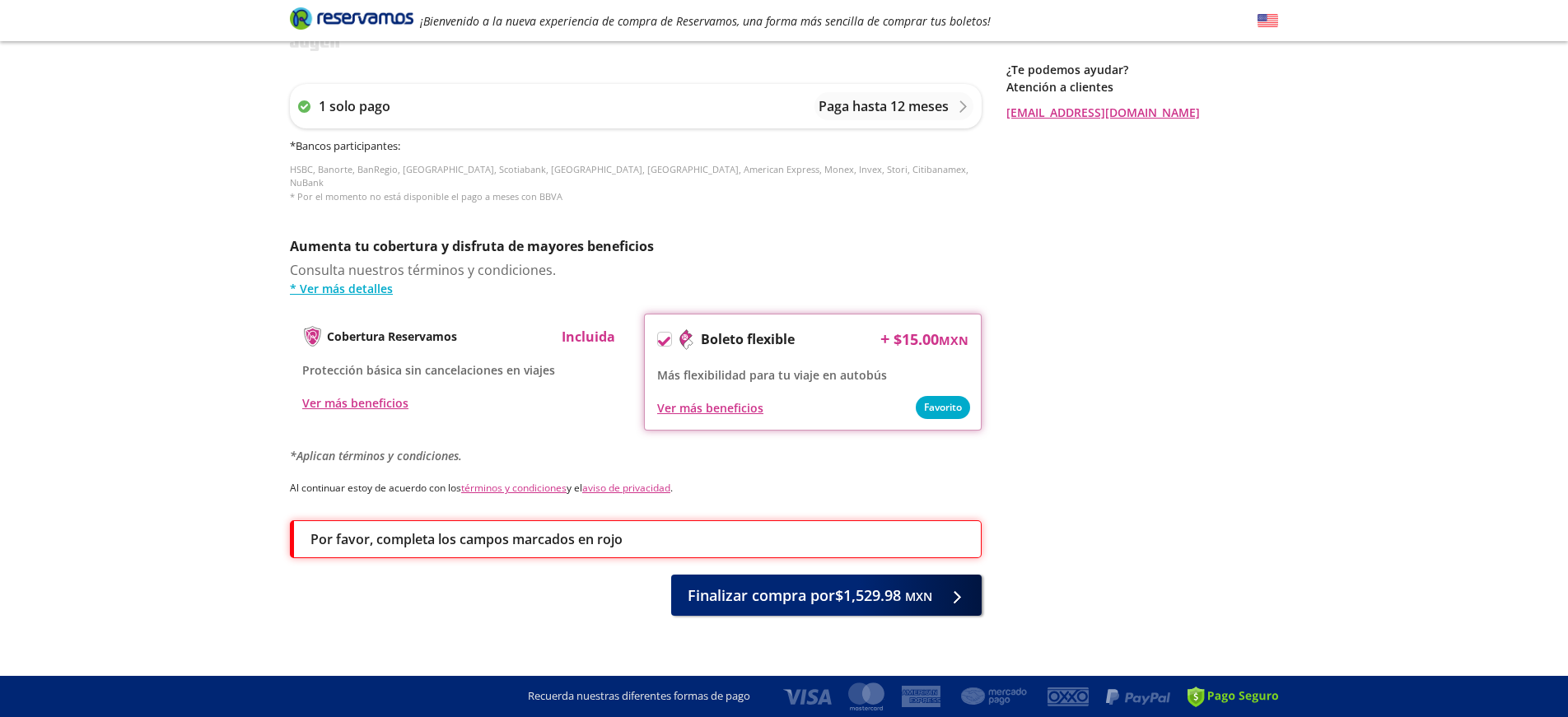
scroll to position [653, 0]
type input "[PERSON_NAME]"
click at [759, 582] on span "Finalizar compra por $1,529.98 MXN" at bounding box center [809, 593] width 245 height 22
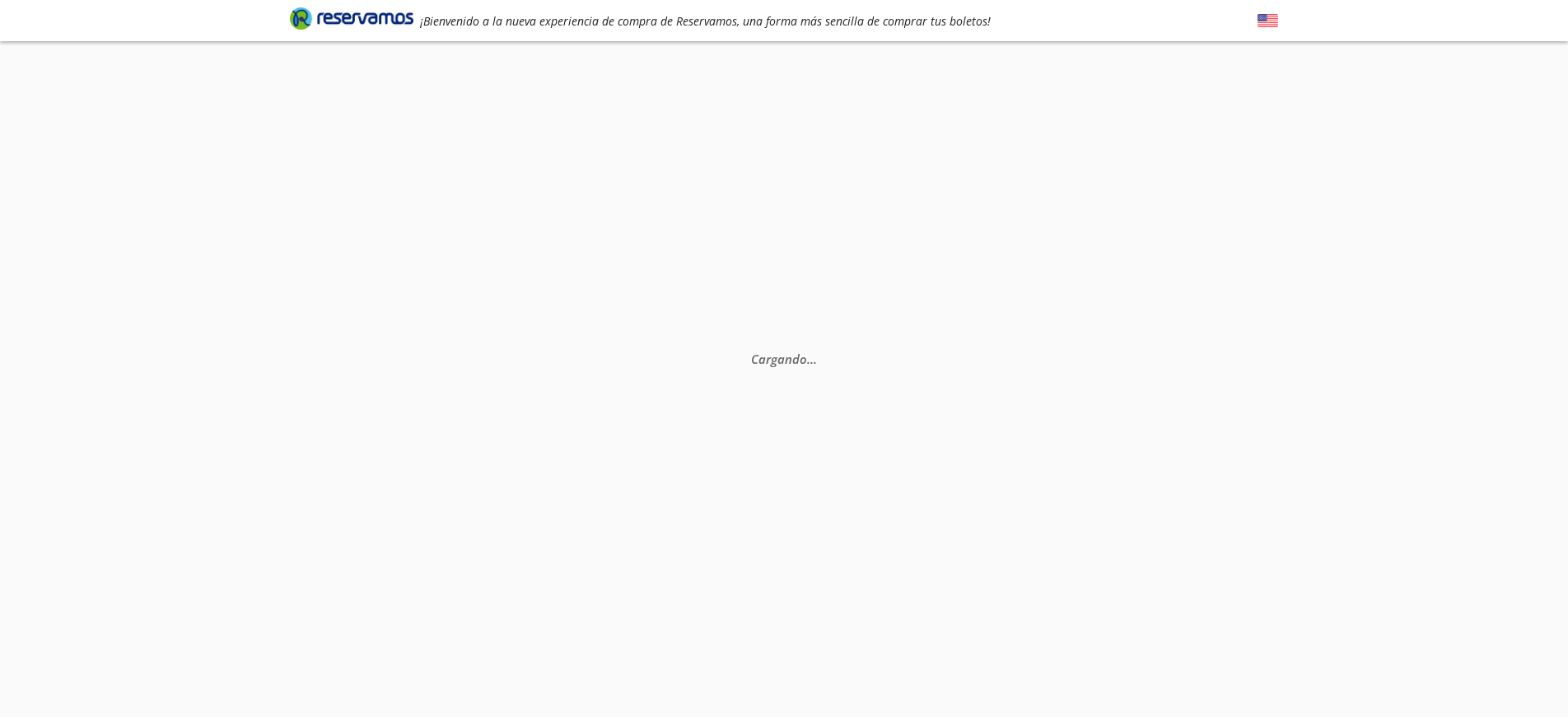
scroll to position [0, 0]
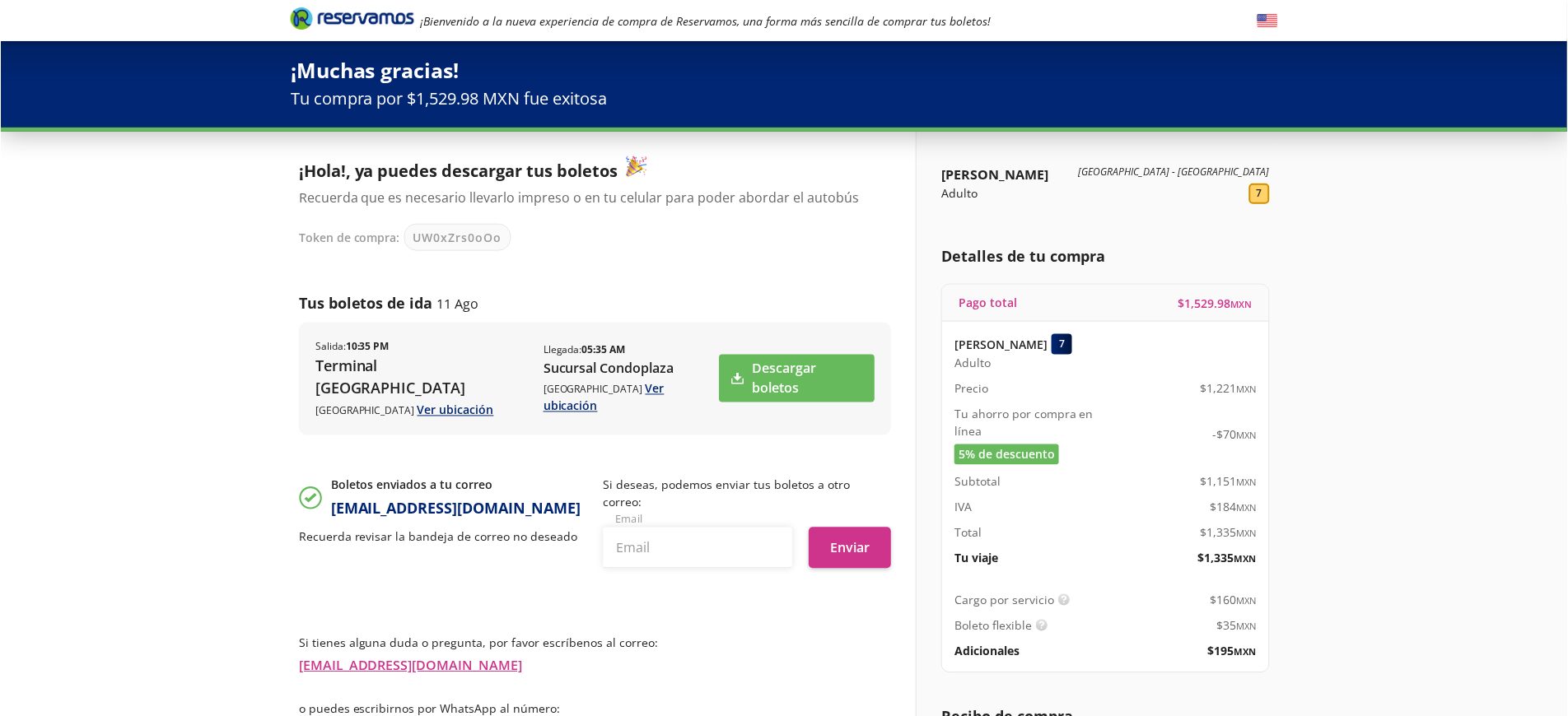
scroll to position [3, 0]
click at [663, 528] on input "text" at bounding box center [698, 548] width 189 height 41
click at [773, 528] on input "[EMAIL_ADDRESS][DOMAIN_NAME]" at bounding box center [698, 548] width 189 height 41
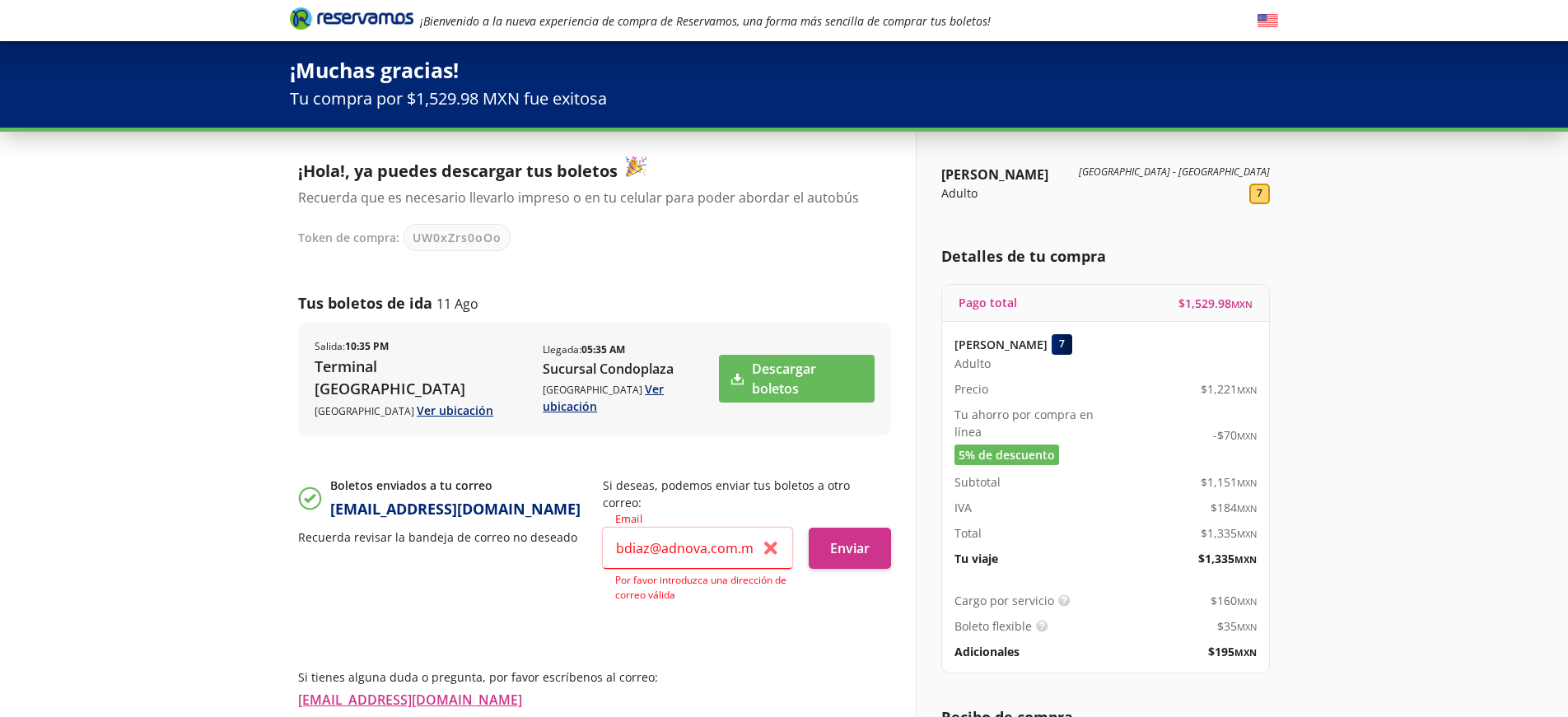
type input "[EMAIL_ADDRESS][DOMAIN_NAME]"
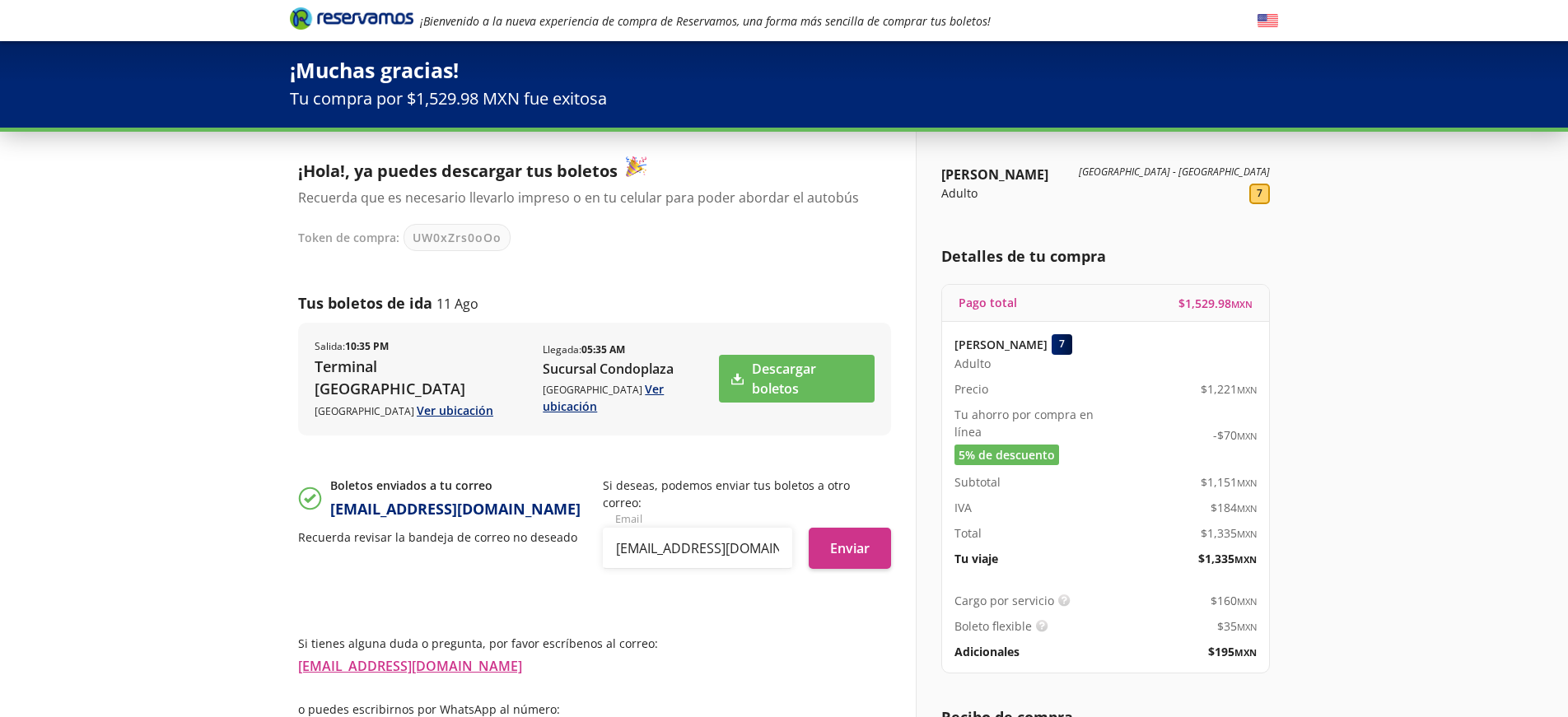
click at [790, 610] on div "Si tienes alguna duda o pregunta, por favor escríbenos al correo: [EMAIL_ADDRES…" at bounding box center [595, 709] width 593 height 198
click at [770, 364] on link "Descargar boletos" at bounding box center [796, 378] width 156 height 48
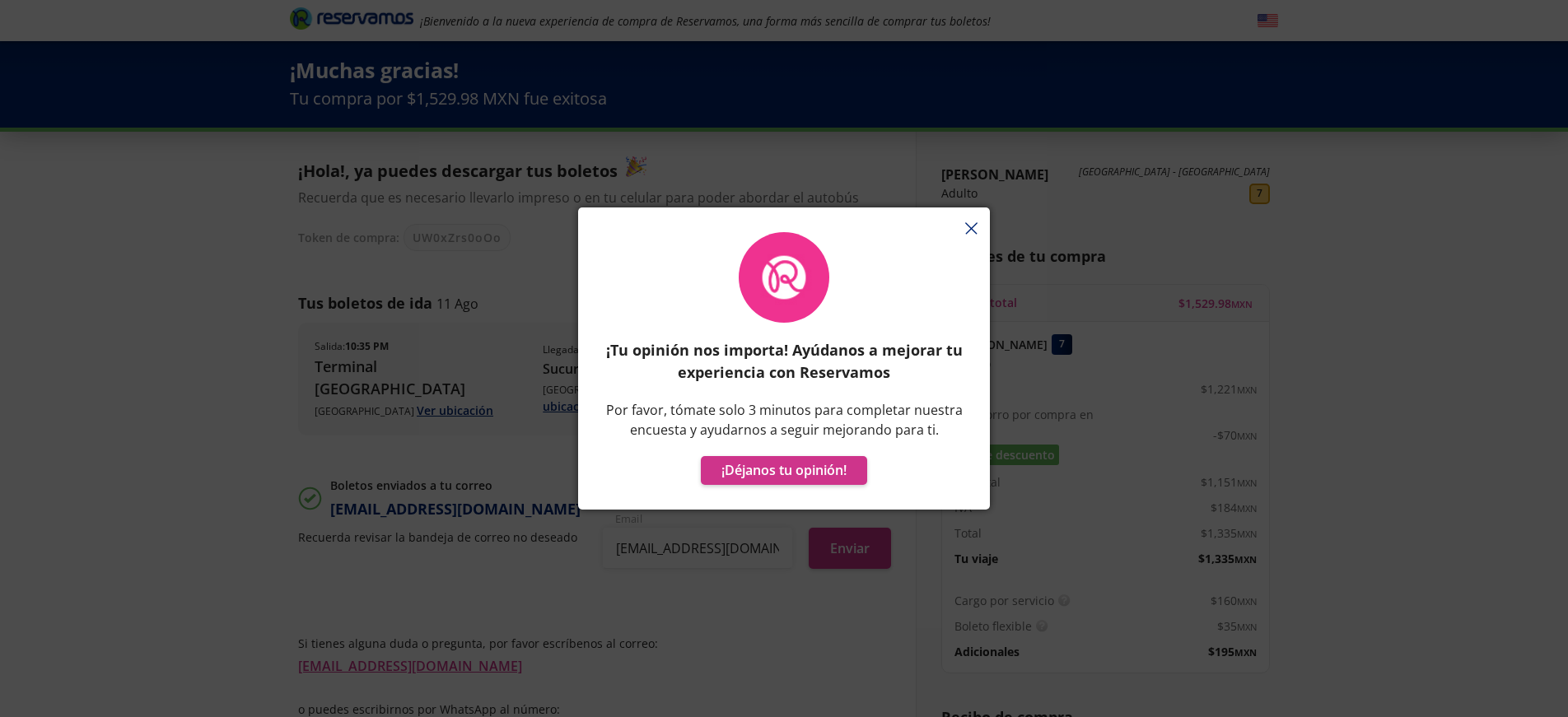
click at [970, 226] on div "¡Tu opinión nos importa! Ayúdanos a mejorar tu experiencia con Reservamos Por f…" at bounding box center [783, 366] width 412 height 286
click at [969, 226] on div "¡Tu opinión nos importa! Ayúdanos a mejorar tu experiencia con Reservamos Por f…" at bounding box center [783, 366] width 412 height 286
click at [836, 470] on button "¡Déjanos tu opinión!" at bounding box center [783, 470] width 166 height 29
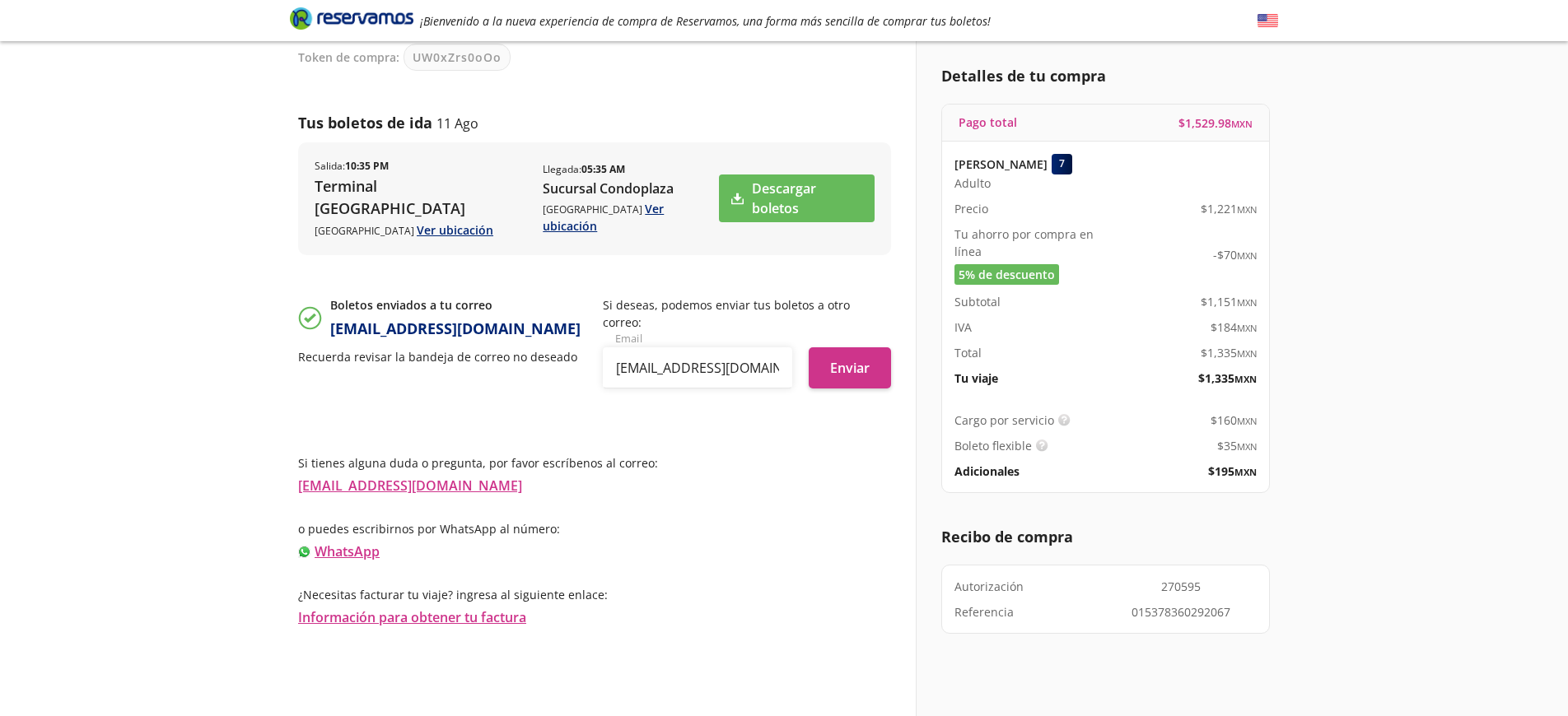
scroll to position [182, 0]
click at [855, 348] on button "Enviar" at bounding box center [850, 368] width 83 height 41
